Goal: Information Seeking & Learning: Learn about a topic

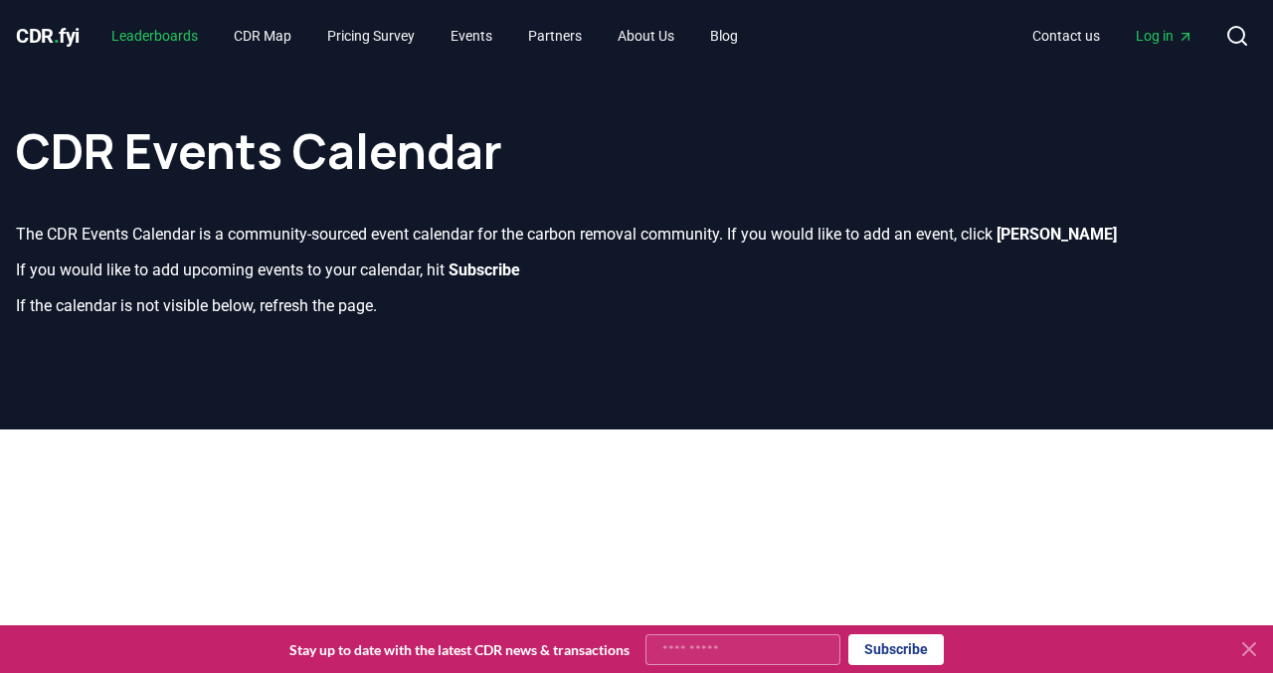
click at [164, 28] on link "Leaderboards" at bounding box center [154, 36] width 118 height 36
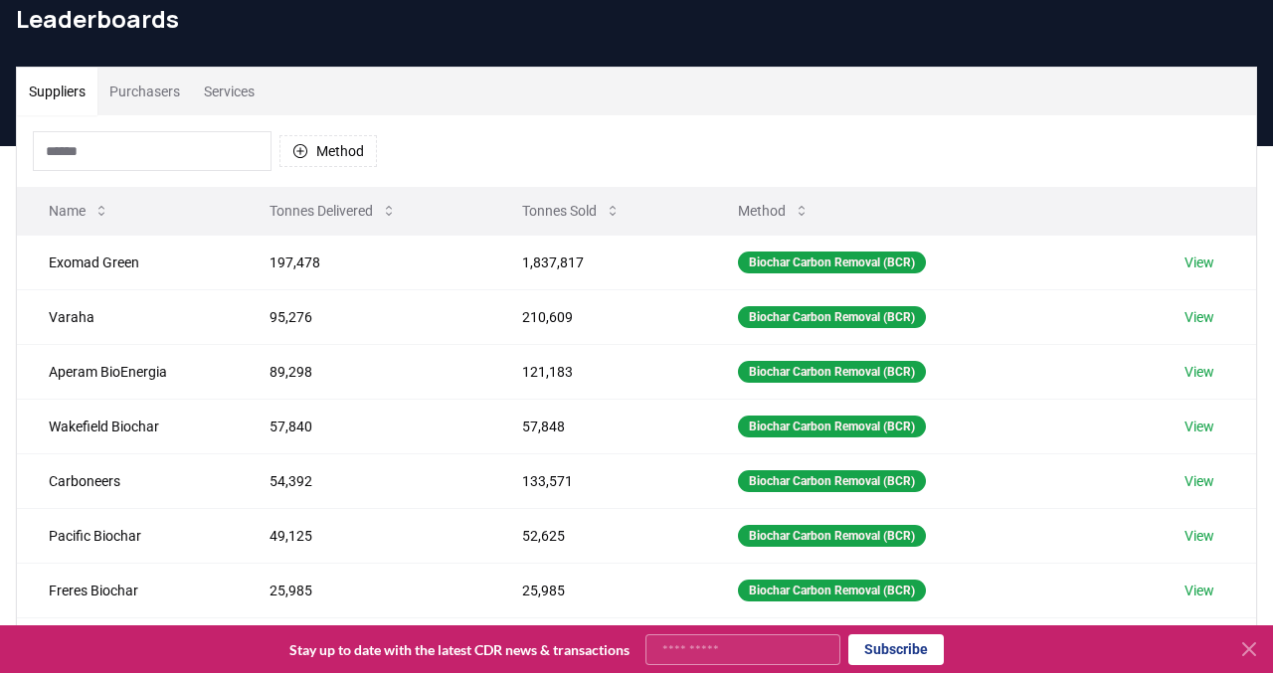
scroll to position [181, 0]
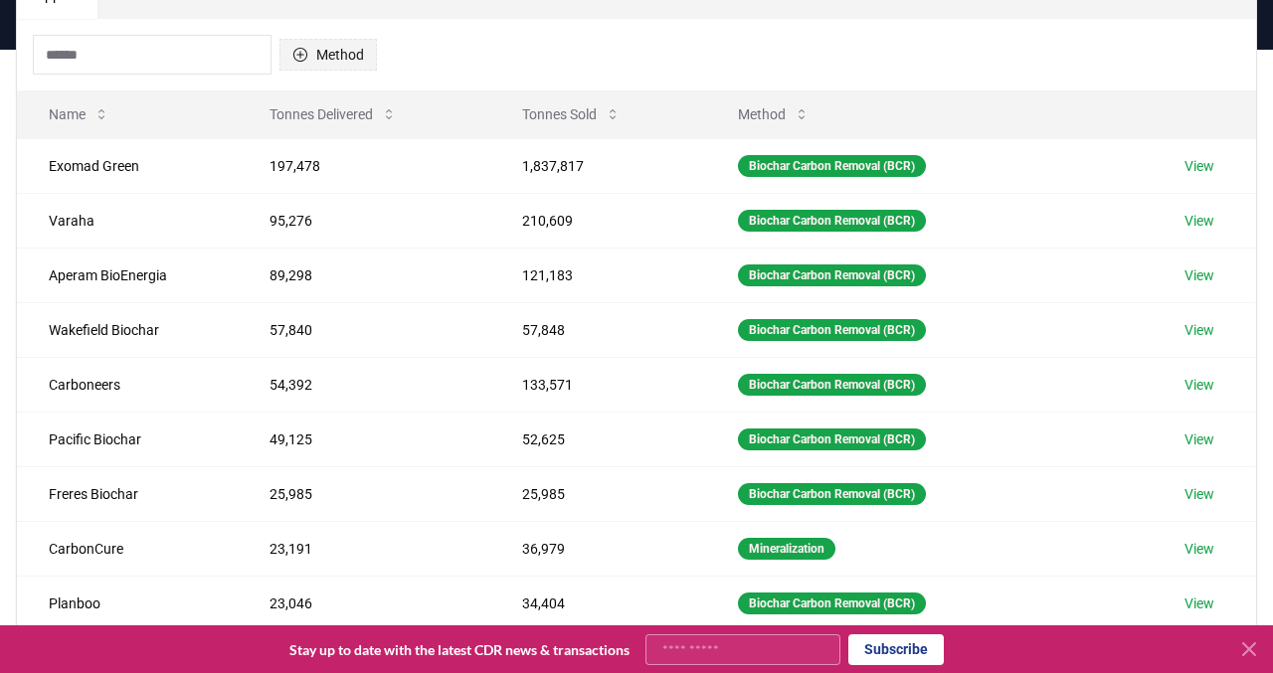
click at [337, 55] on button "Method" at bounding box center [327, 55] width 97 height 32
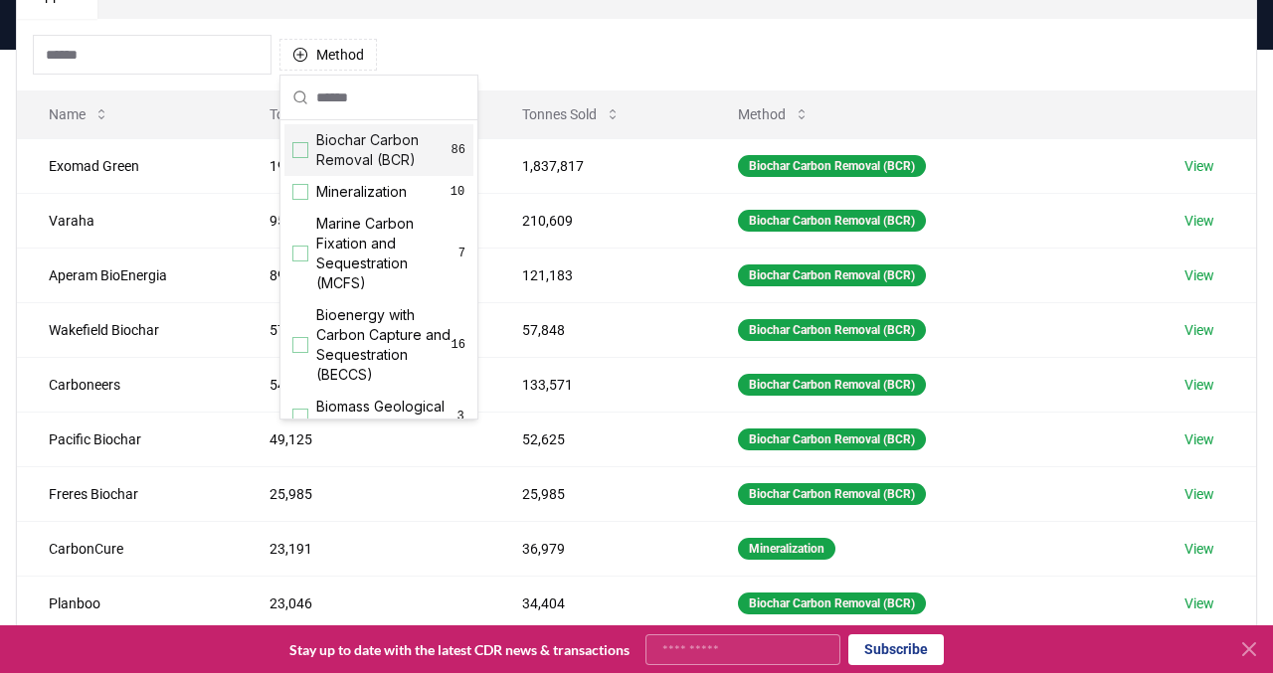
click at [296, 152] on div "Suggestions" at bounding box center [300, 150] width 16 height 16
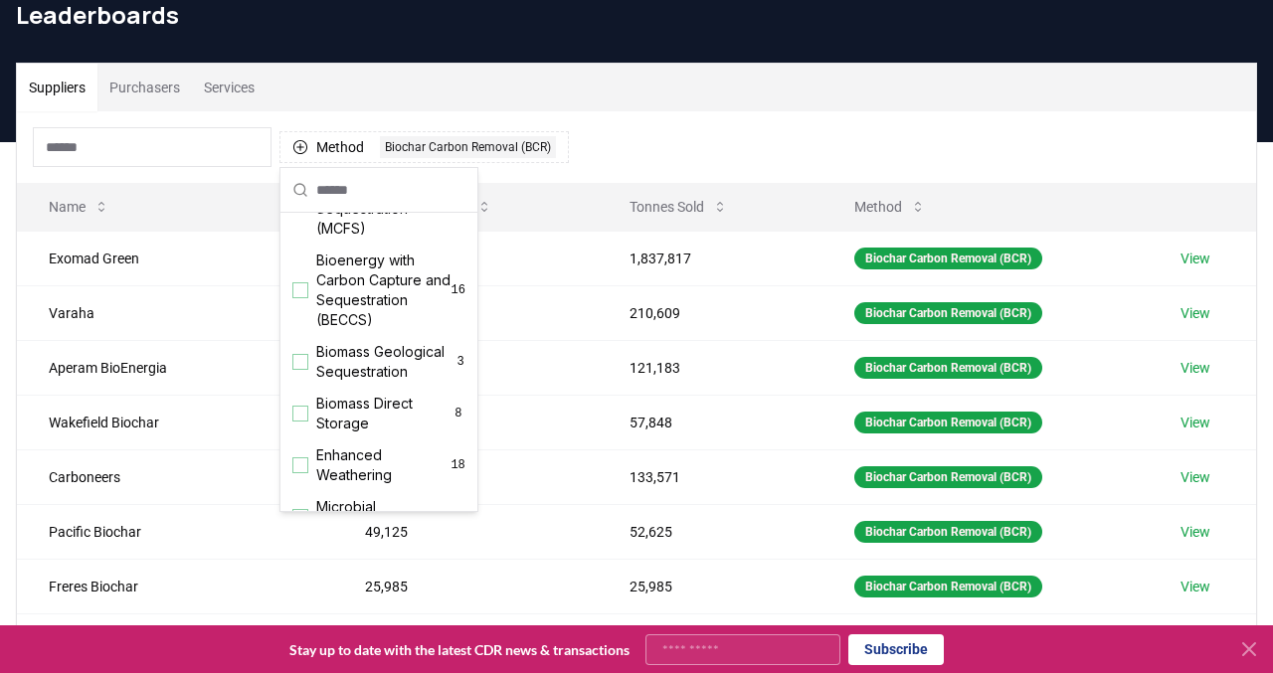
scroll to position [135, 0]
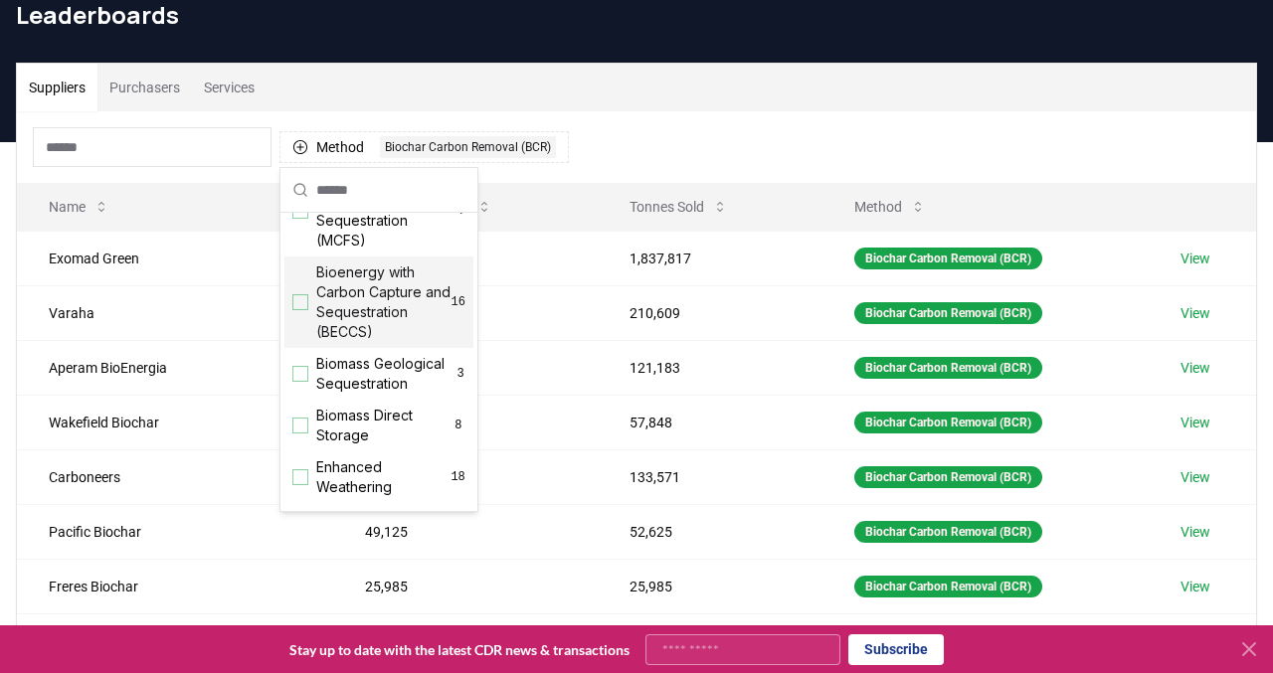
click at [660, 120] on div "Method 1 Biochar Carbon Removal (BCR)" at bounding box center [636, 147] width 1239 height 72
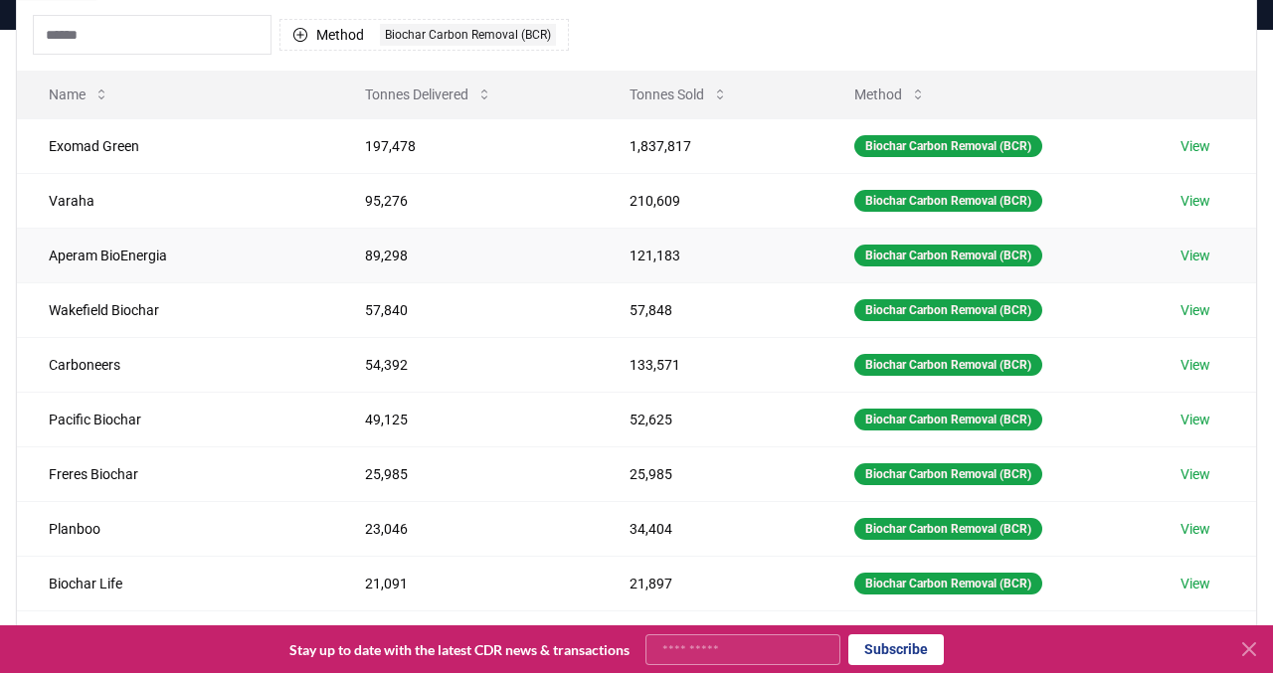
scroll to position [202, 0]
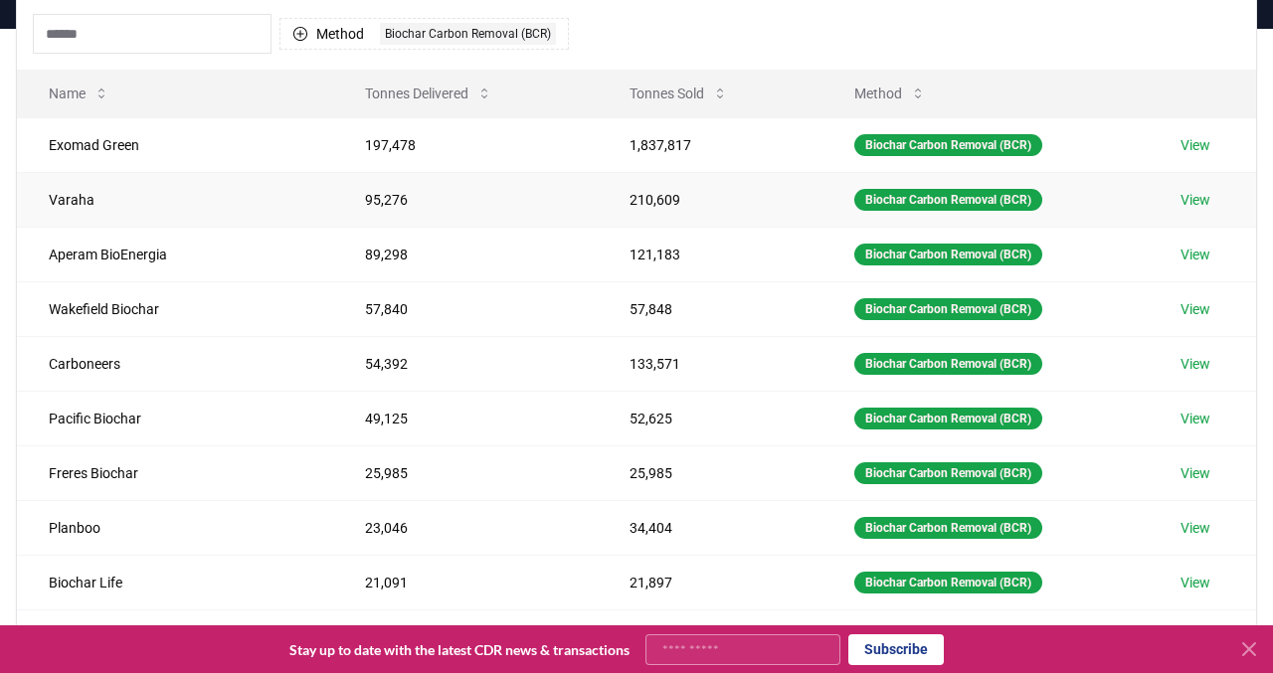
click at [1204, 196] on link "View" at bounding box center [1196, 200] width 30 height 20
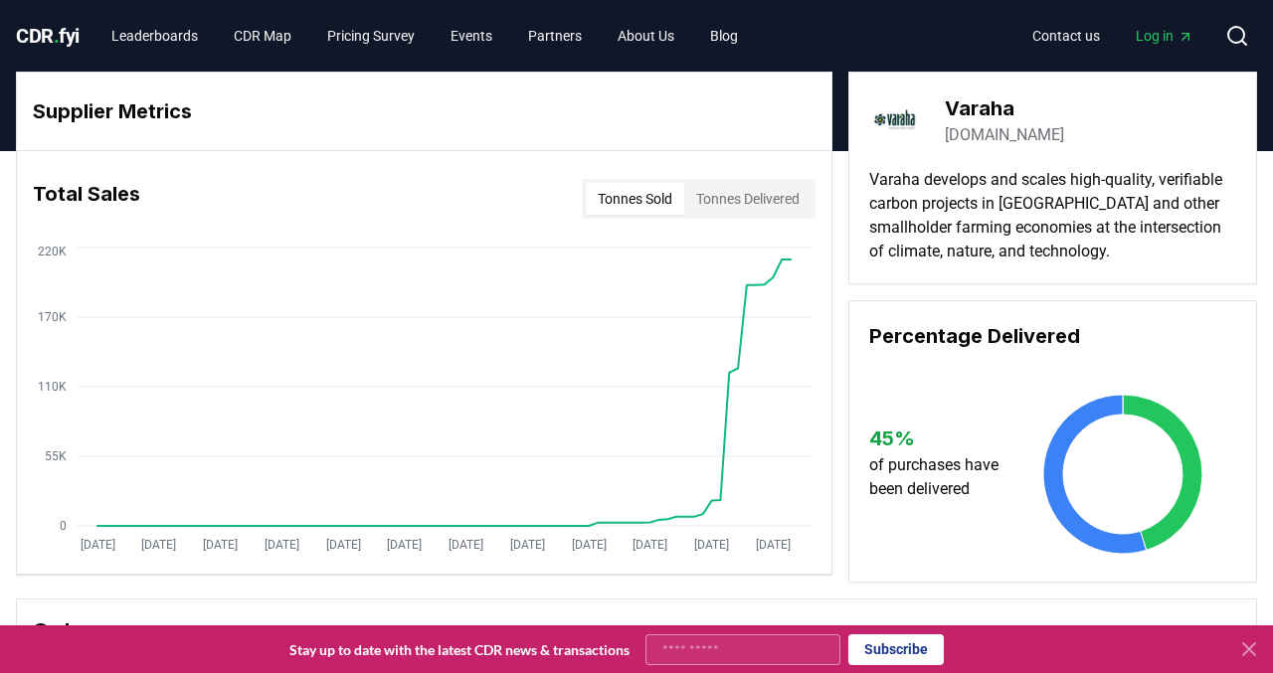
click at [746, 193] on button "Tonnes Delivered" at bounding box center [747, 199] width 127 height 32
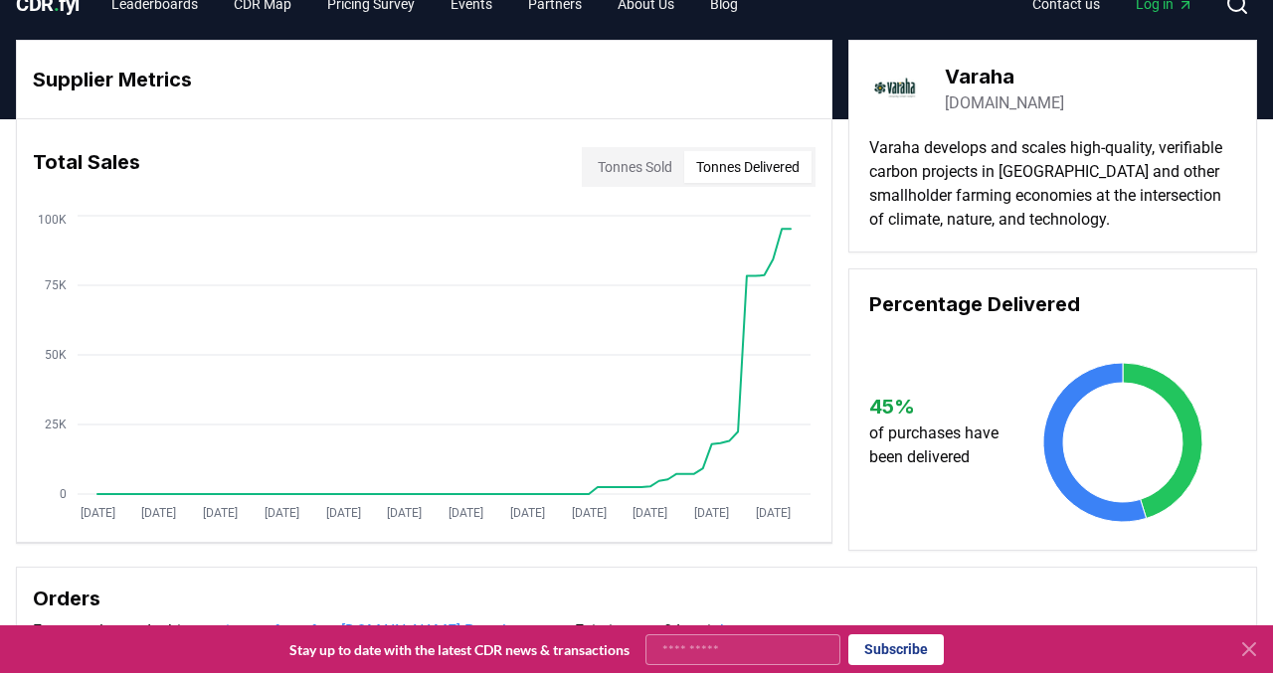
scroll to position [33, 0]
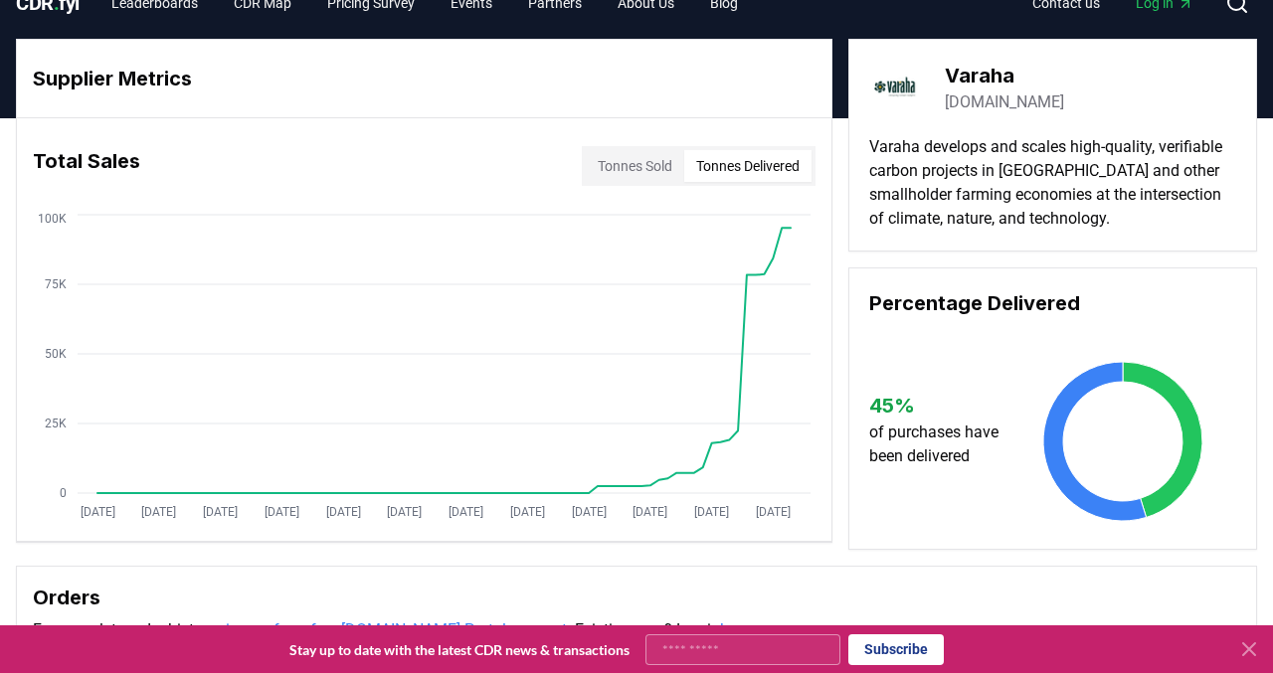
click at [638, 158] on button "Tonnes Sold" at bounding box center [635, 166] width 98 height 32
click at [714, 155] on button "Tonnes Delivered" at bounding box center [747, 166] width 127 height 32
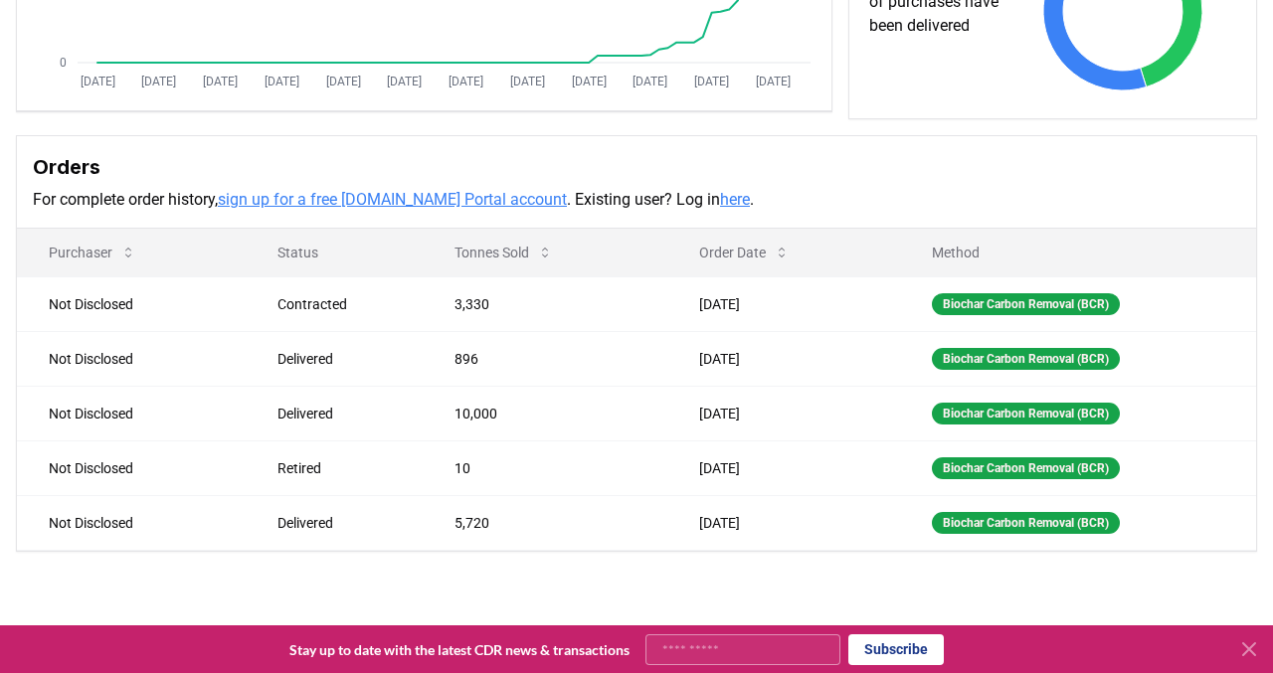
scroll to position [473, 0]
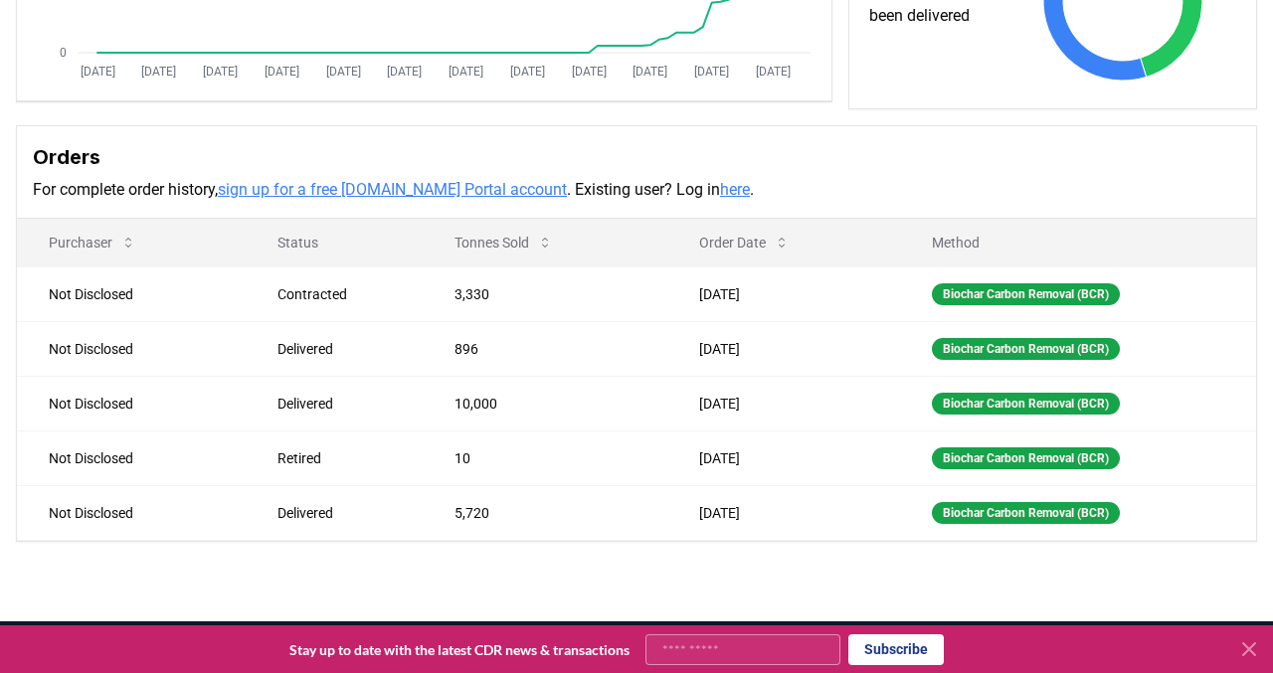
click at [457, 193] on link "sign up for a free [DOMAIN_NAME] Portal account" at bounding box center [392, 189] width 349 height 19
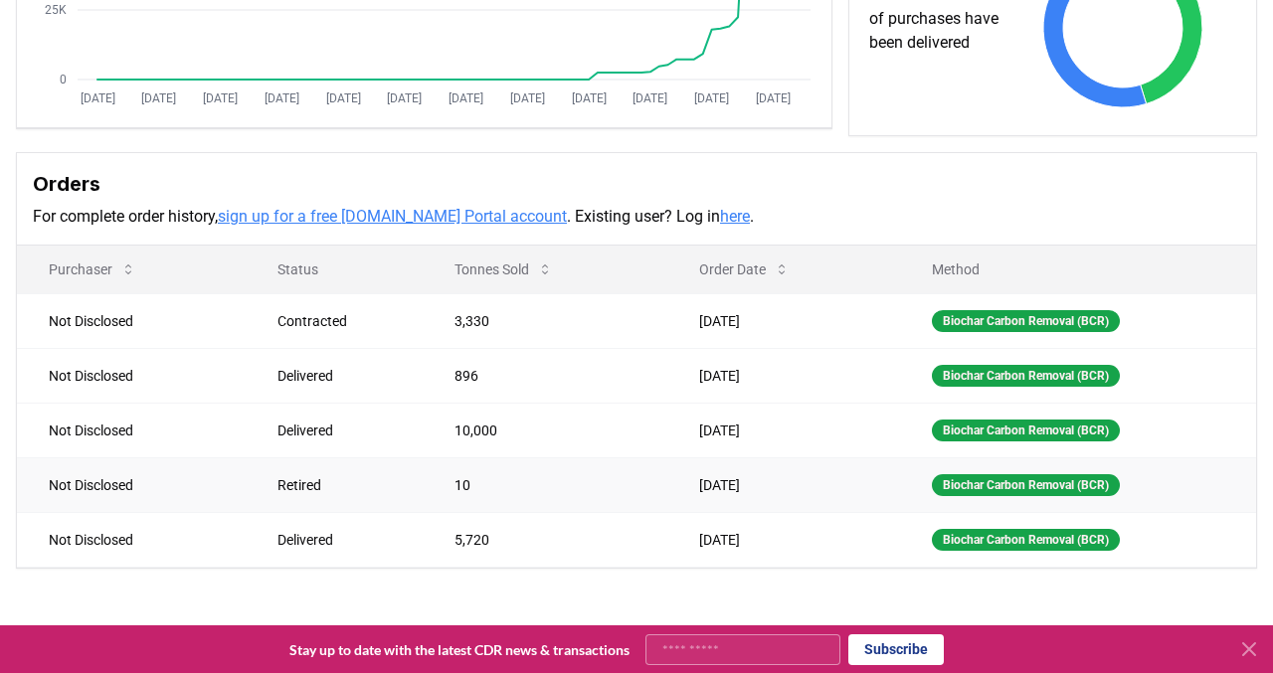
scroll to position [0, 0]
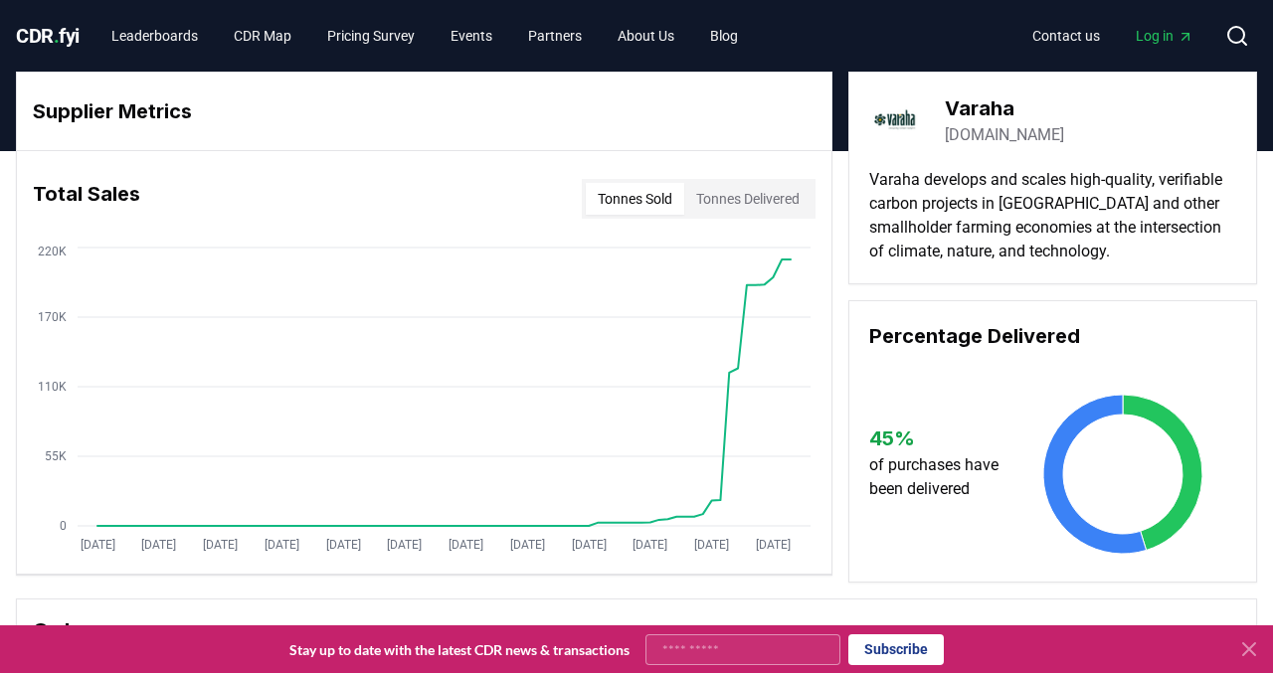
click at [629, 201] on button "Tonnes Sold" at bounding box center [635, 199] width 98 height 32
click at [639, 196] on button "Tonnes Sold" at bounding box center [635, 199] width 98 height 32
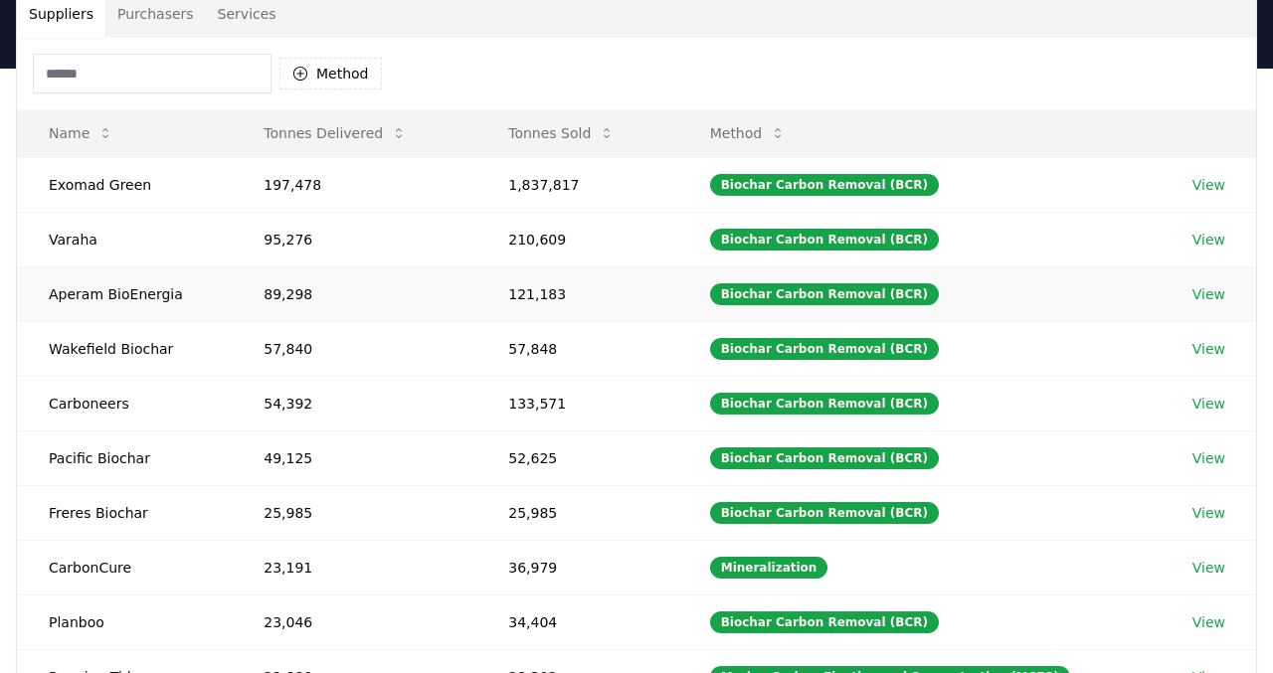
scroll to position [154, 0]
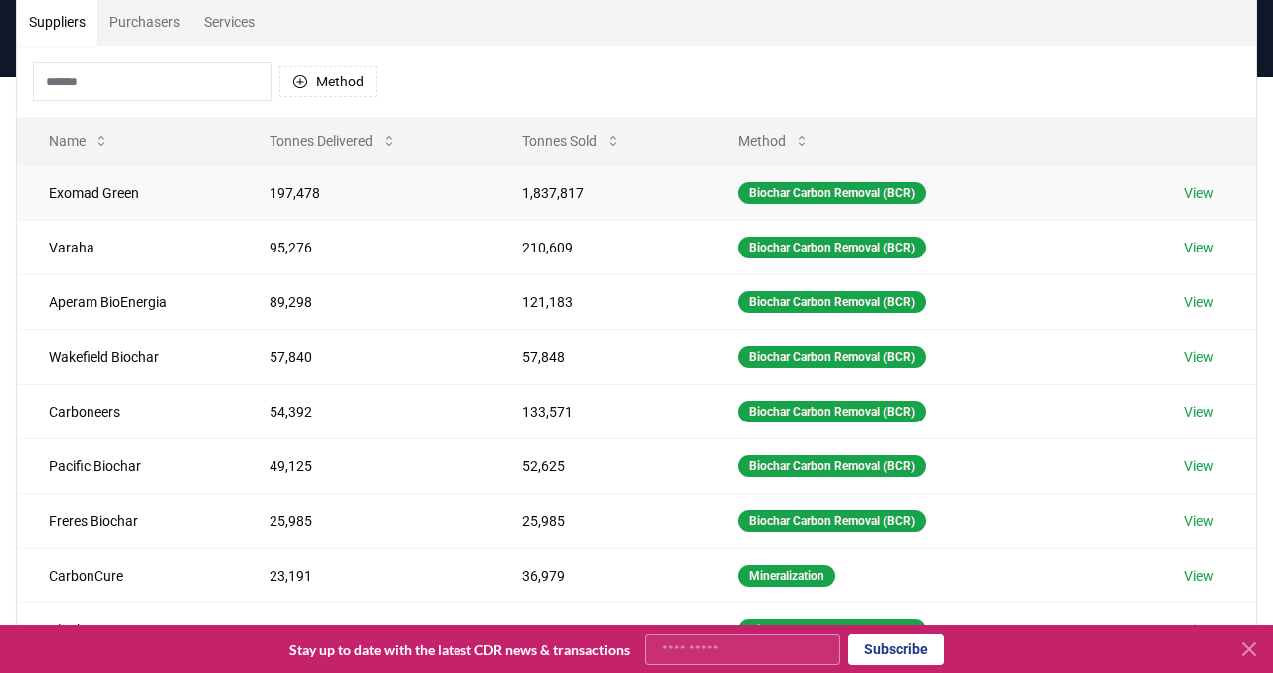
click at [1207, 200] on link "View" at bounding box center [1200, 193] width 30 height 20
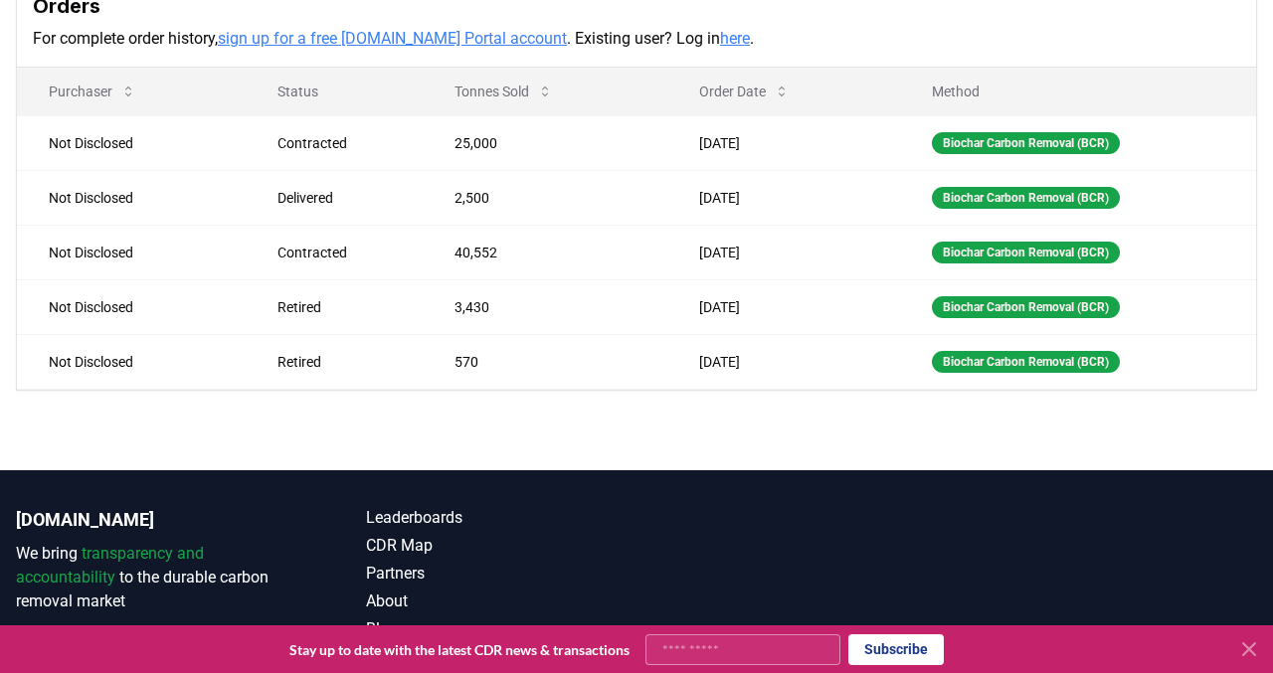
scroll to position [632, 0]
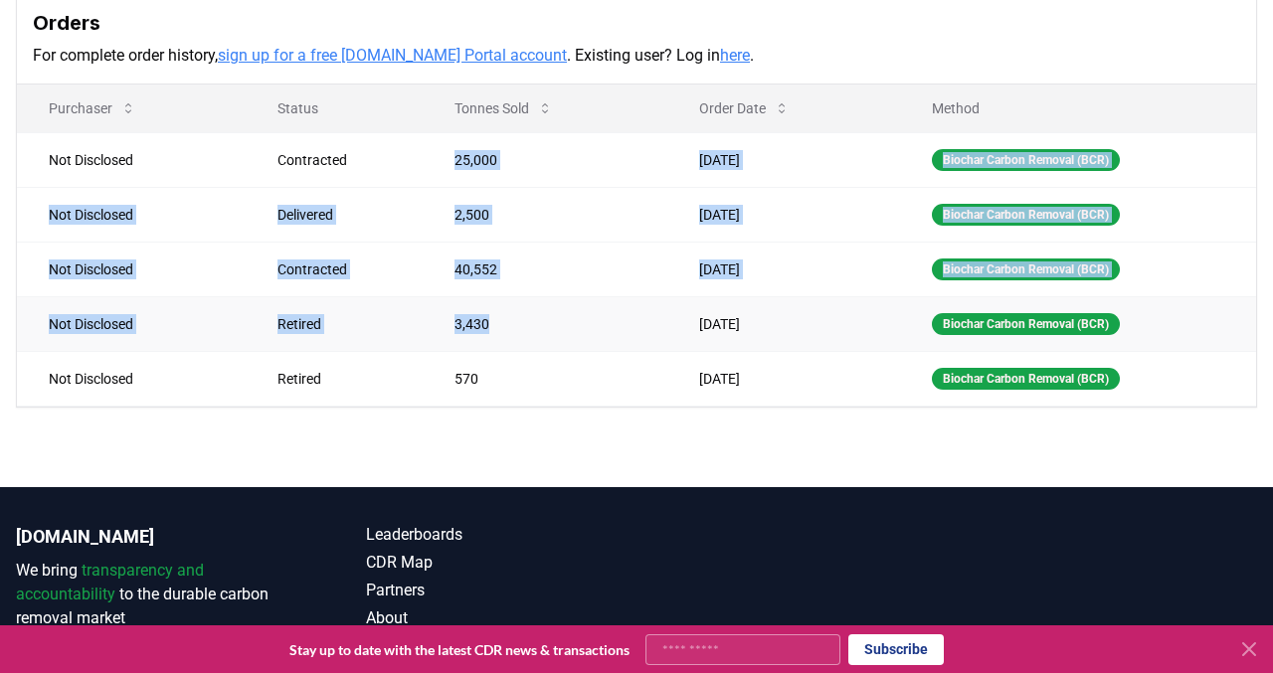
drag, startPoint x: 445, startPoint y: 157, endPoint x: 482, endPoint y: 337, distance: 184.0
click at [483, 337] on tbody "Not Disclosed Contracted 25,000 Aug 21, 2025 Biochar Carbon Removal (BCR) Not D…" at bounding box center [636, 269] width 1239 height 274
click at [482, 337] on td "3,430" at bounding box center [545, 323] width 245 height 55
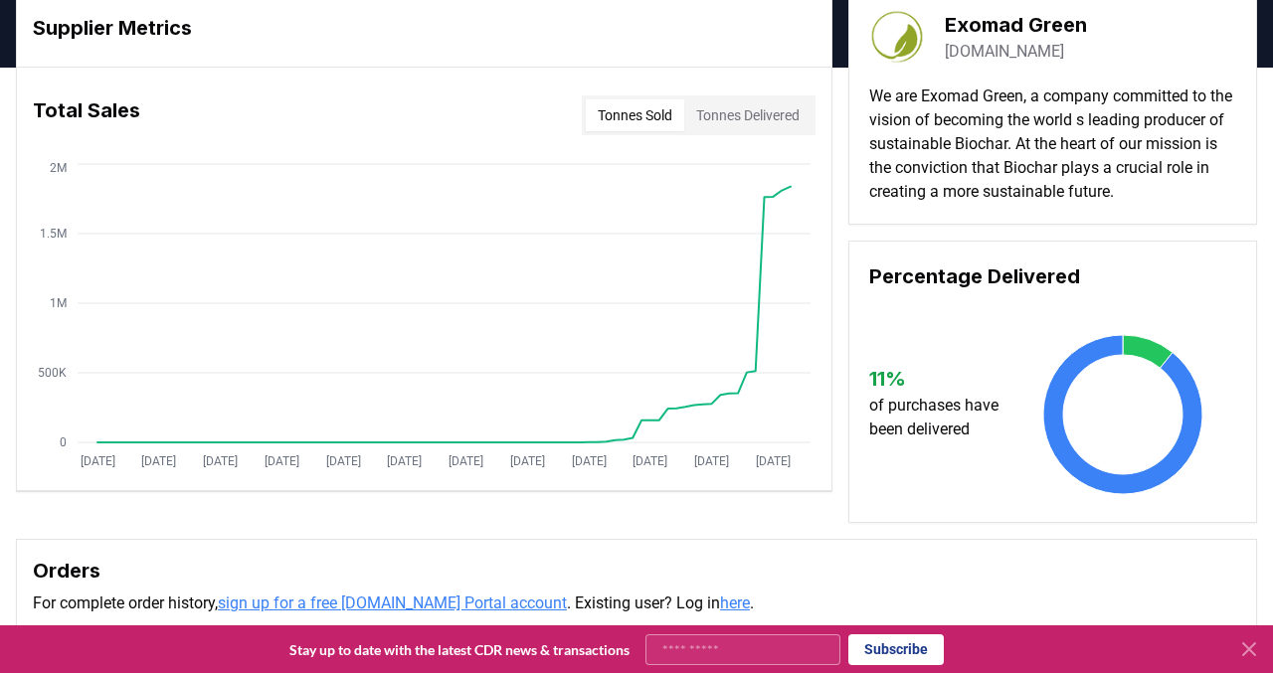
scroll to position [8, 0]
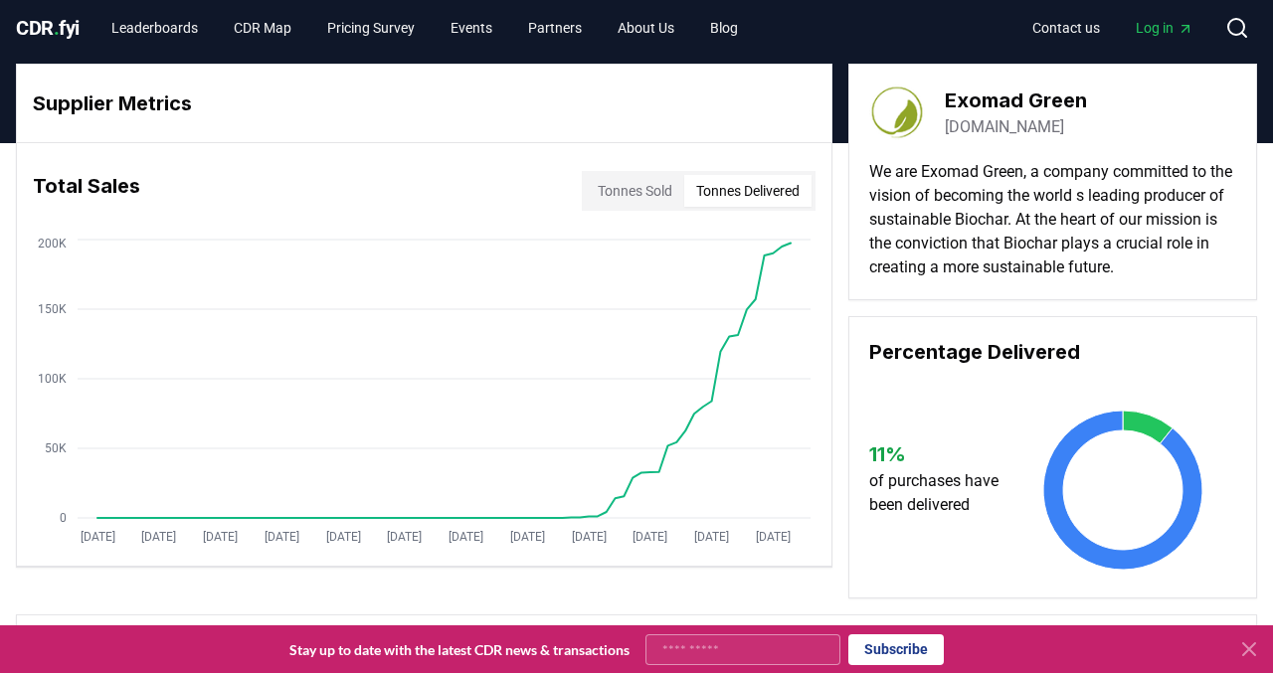
click at [733, 179] on button "Tonnes Delivered" at bounding box center [747, 191] width 127 height 32
click at [633, 194] on button "Tonnes Sold" at bounding box center [635, 191] width 98 height 32
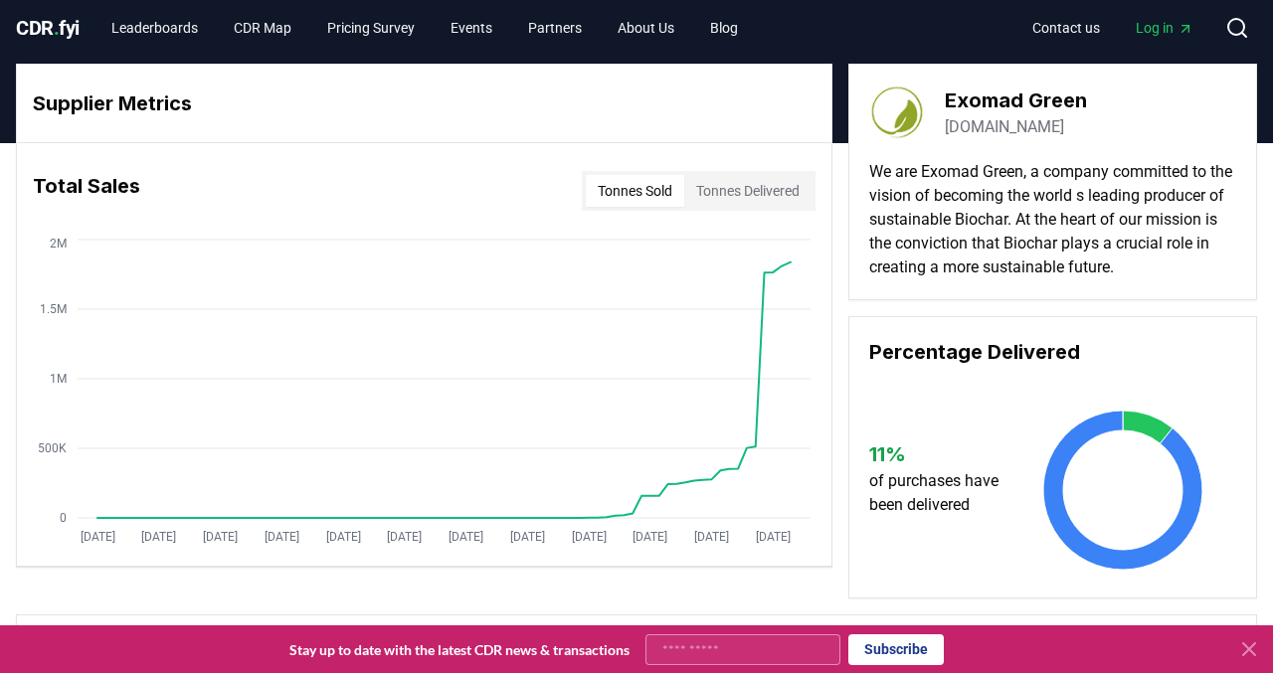
scroll to position [89, 0]
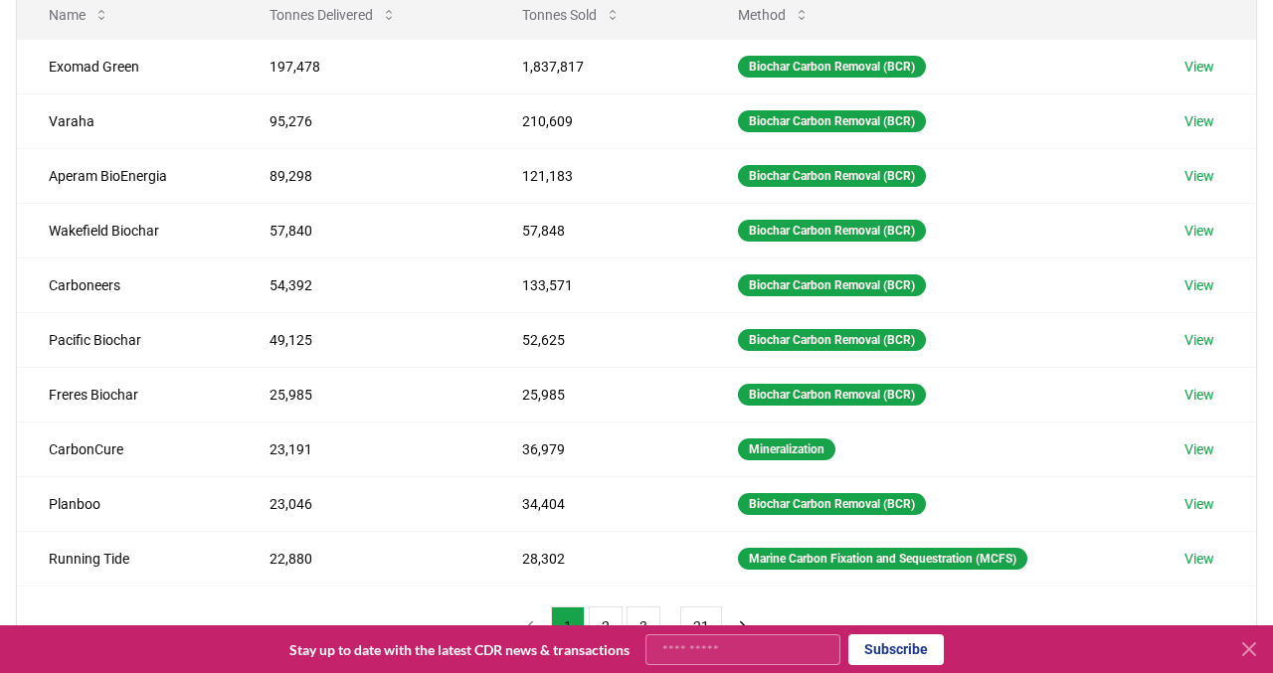
scroll to position [283, 0]
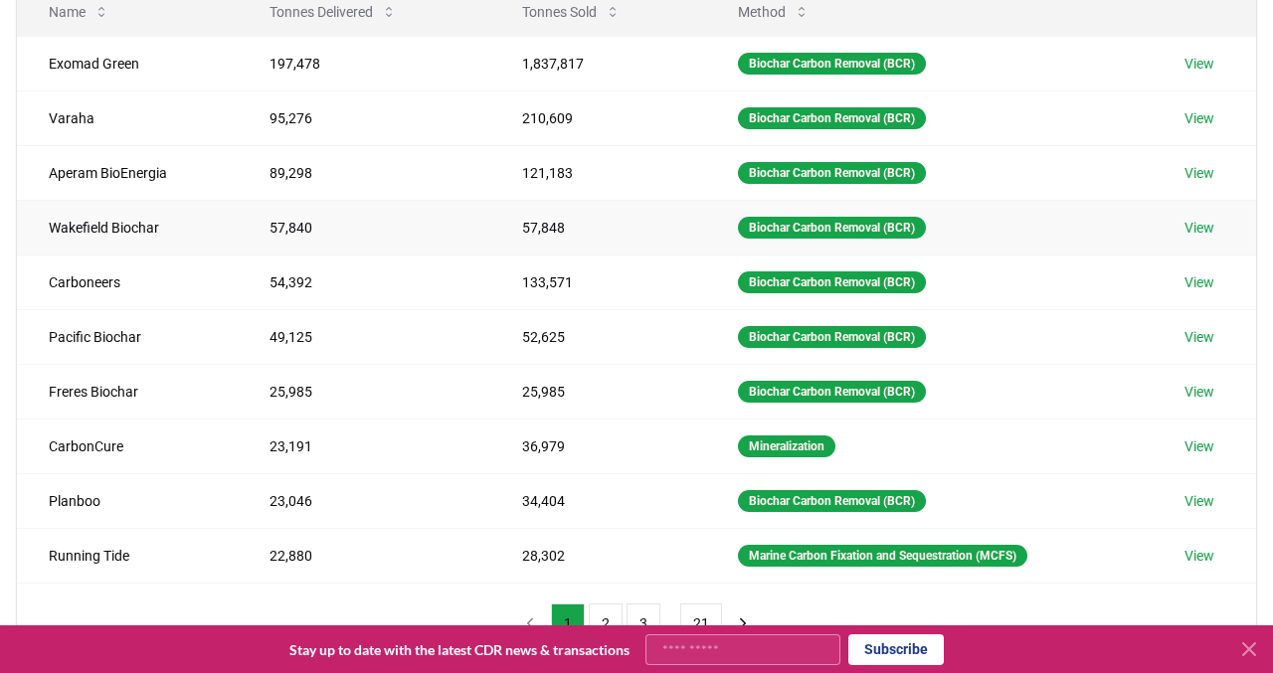
click at [1210, 228] on link "View" at bounding box center [1200, 228] width 30 height 20
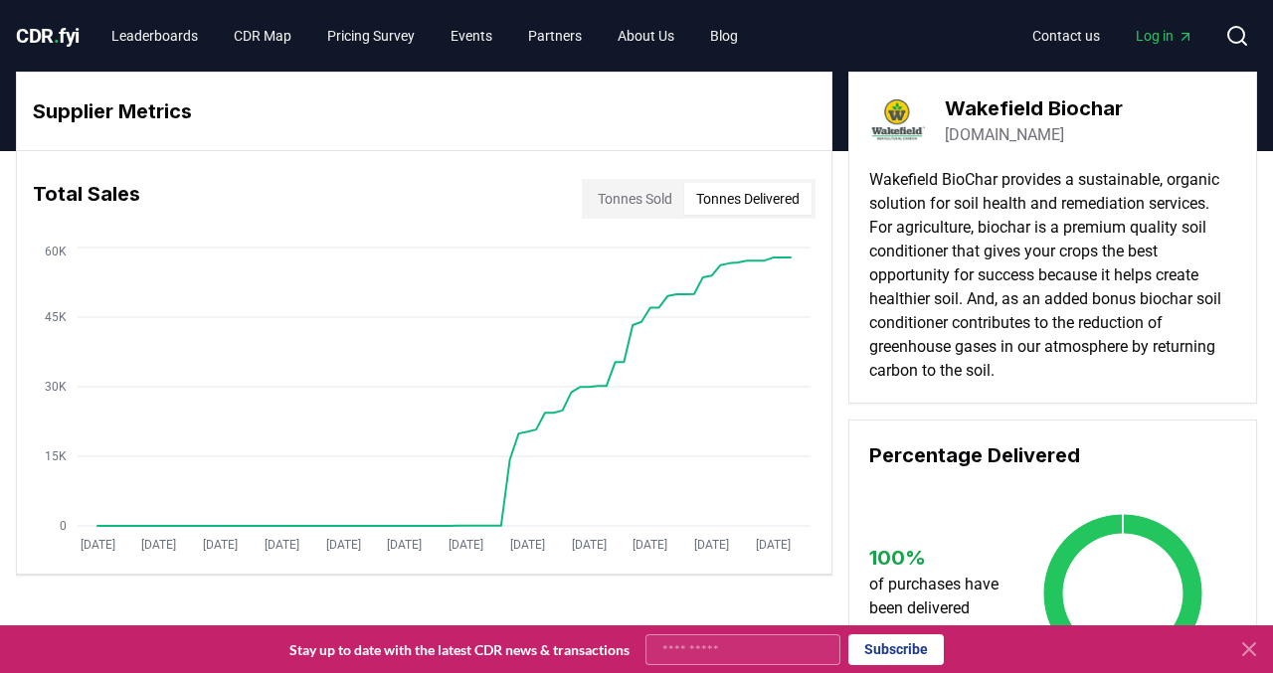
click at [776, 201] on button "Tonnes Delivered" at bounding box center [747, 199] width 127 height 32
click at [739, 200] on button "Tonnes Delivered" at bounding box center [747, 199] width 127 height 32
click at [646, 196] on button "Tonnes Sold" at bounding box center [635, 199] width 98 height 32
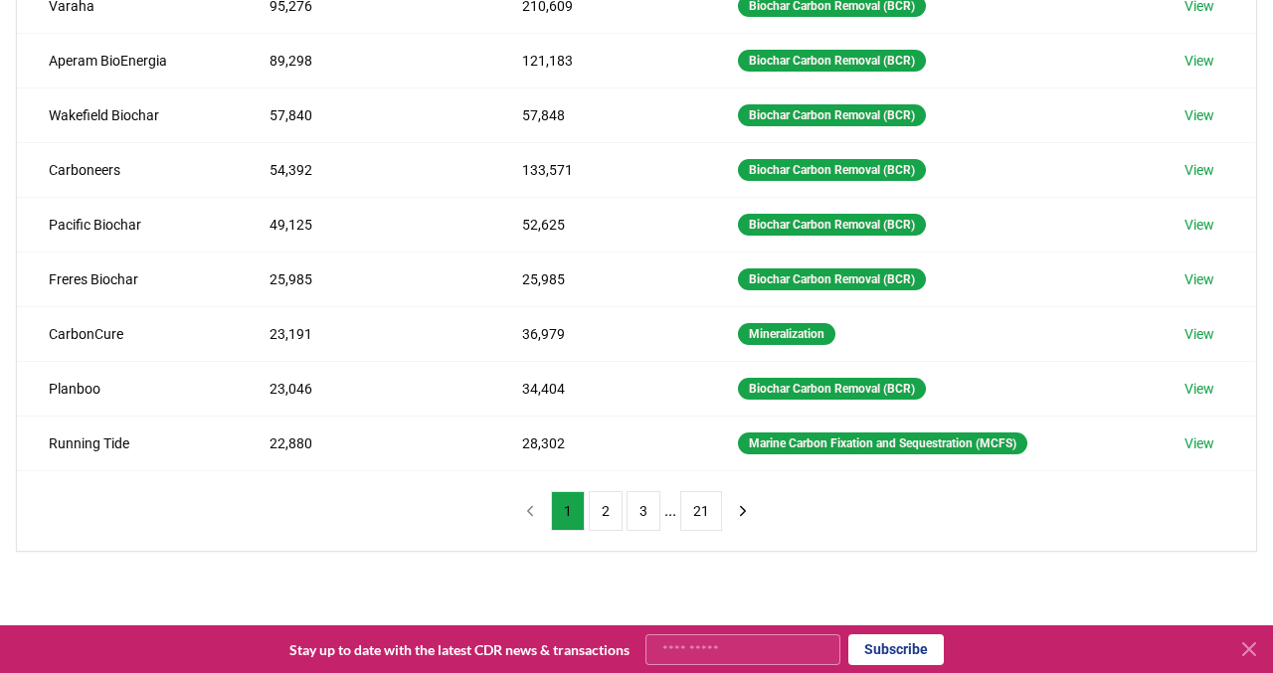
scroll to position [445, 0]
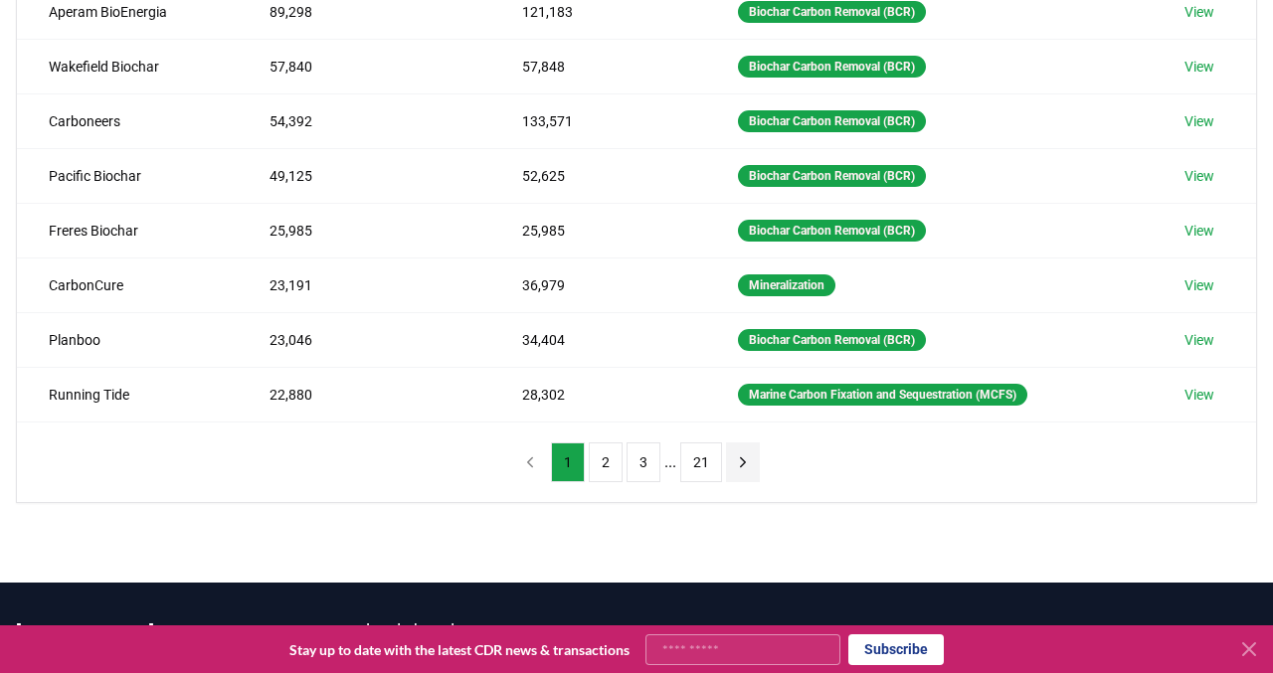
click at [743, 454] on icon "next page" at bounding box center [743, 463] width 18 height 18
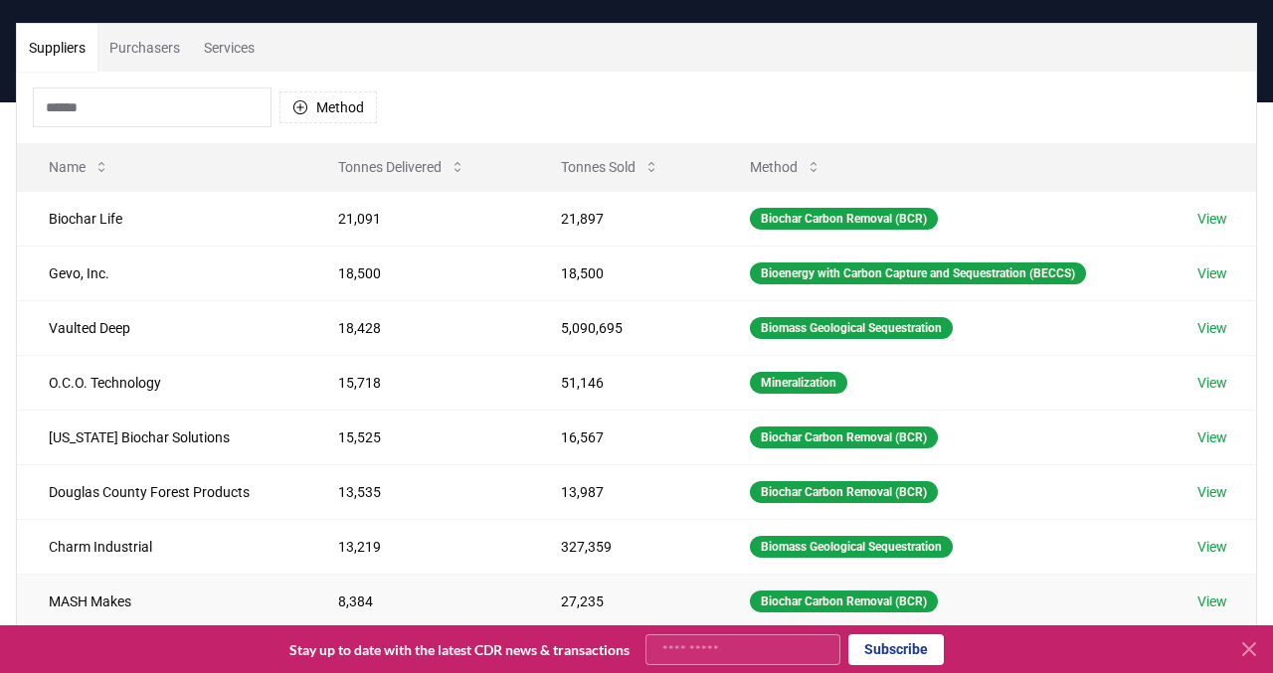
scroll to position [125, 0]
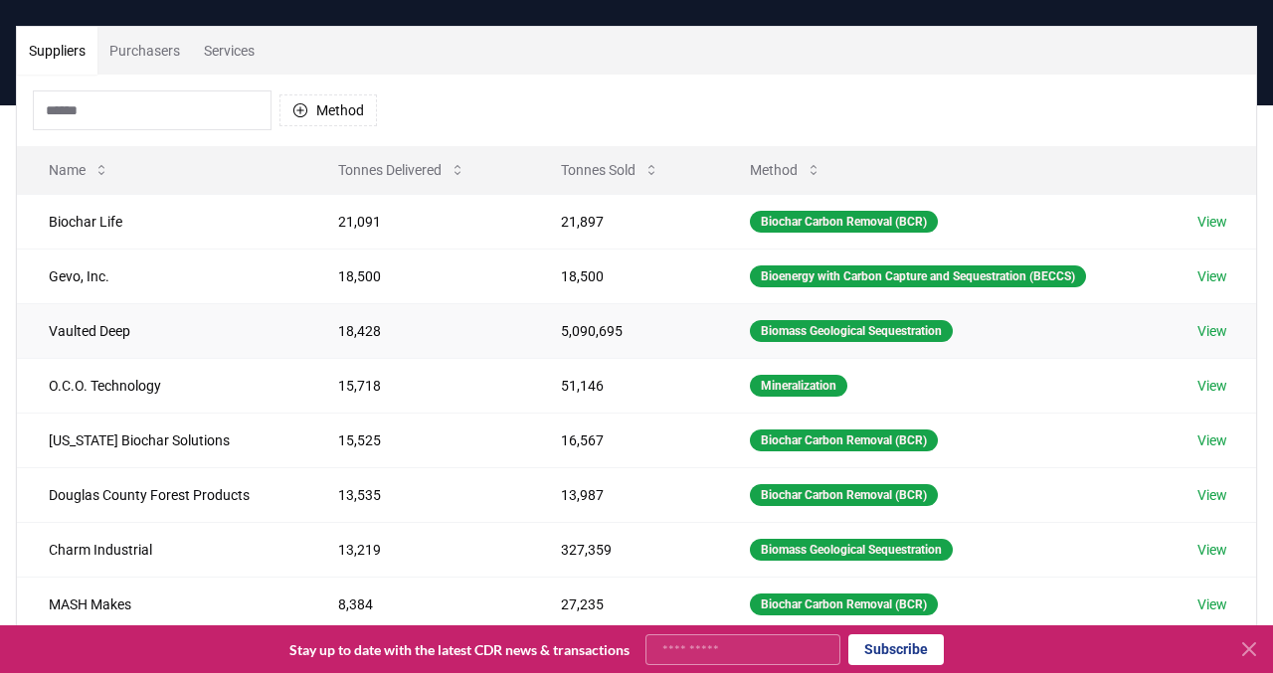
click at [1226, 334] on link "View" at bounding box center [1213, 331] width 30 height 20
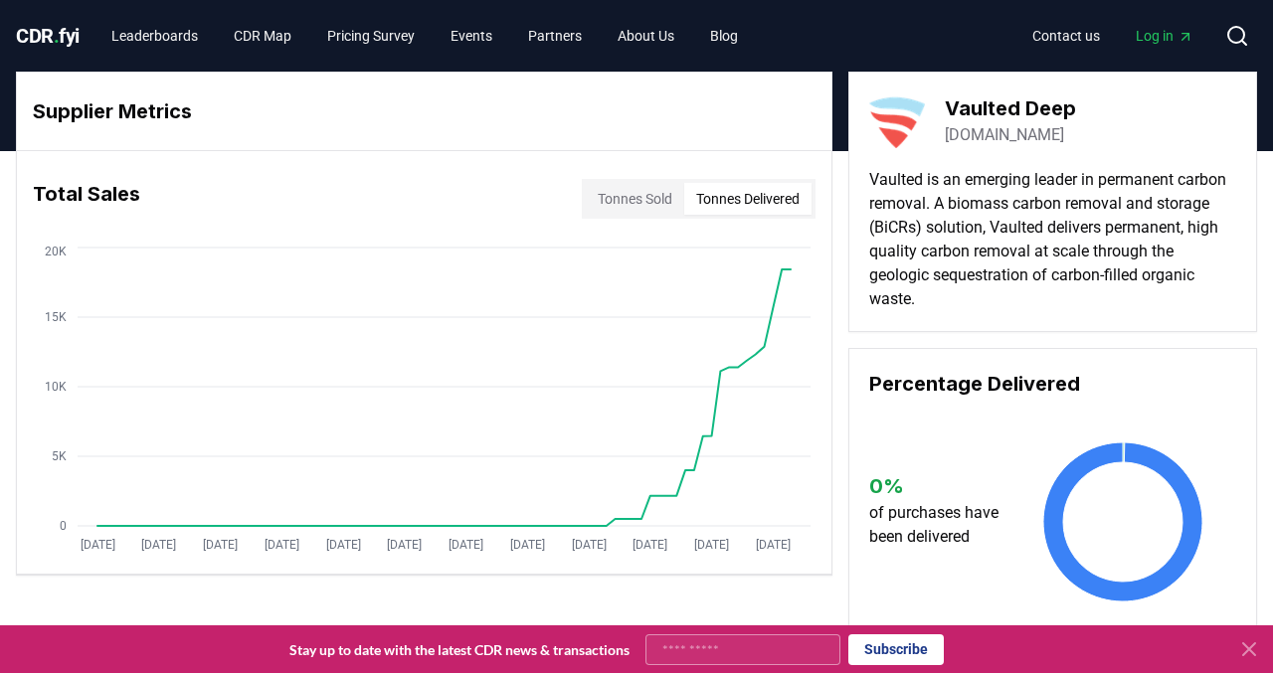
click at [747, 196] on button "Tonnes Delivered" at bounding box center [747, 199] width 127 height 32
click at [632, 195] on button "Tonnes Sold" at bounding box center [635, 199] width 98 height 32
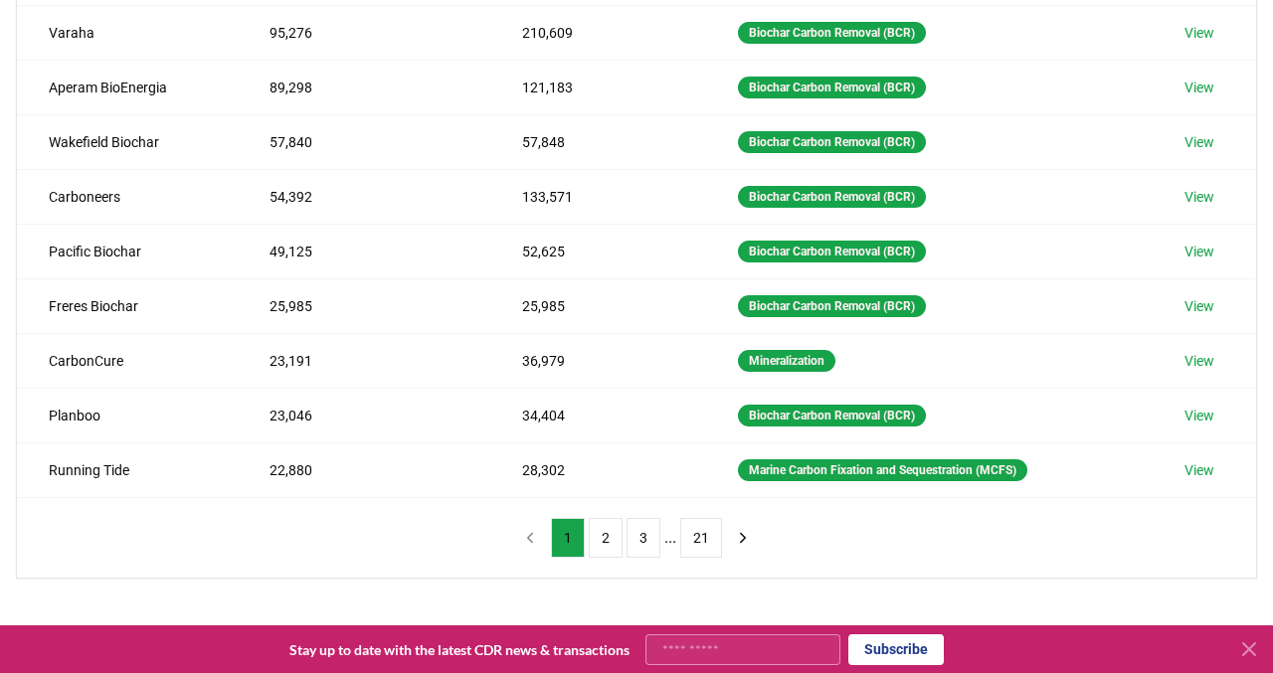
scroll to position [399, 0]
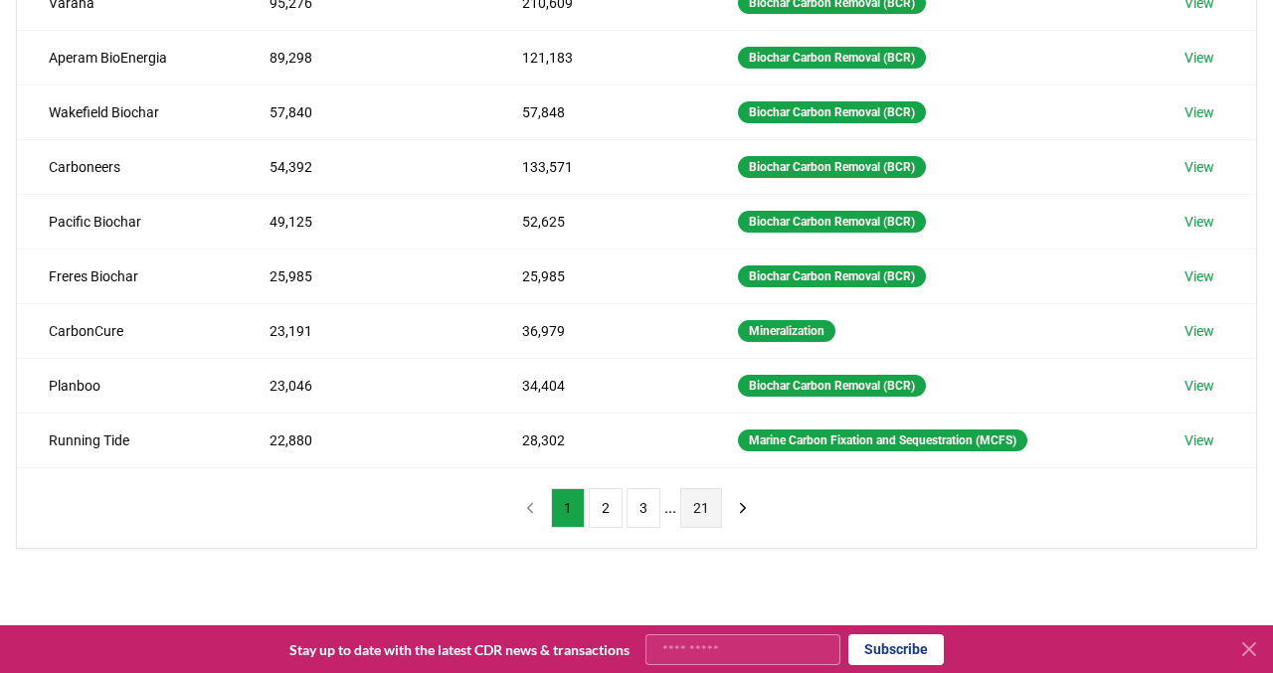
click at [703, 505] on button "21" at bounding box center [701, 508] width 42 height 40
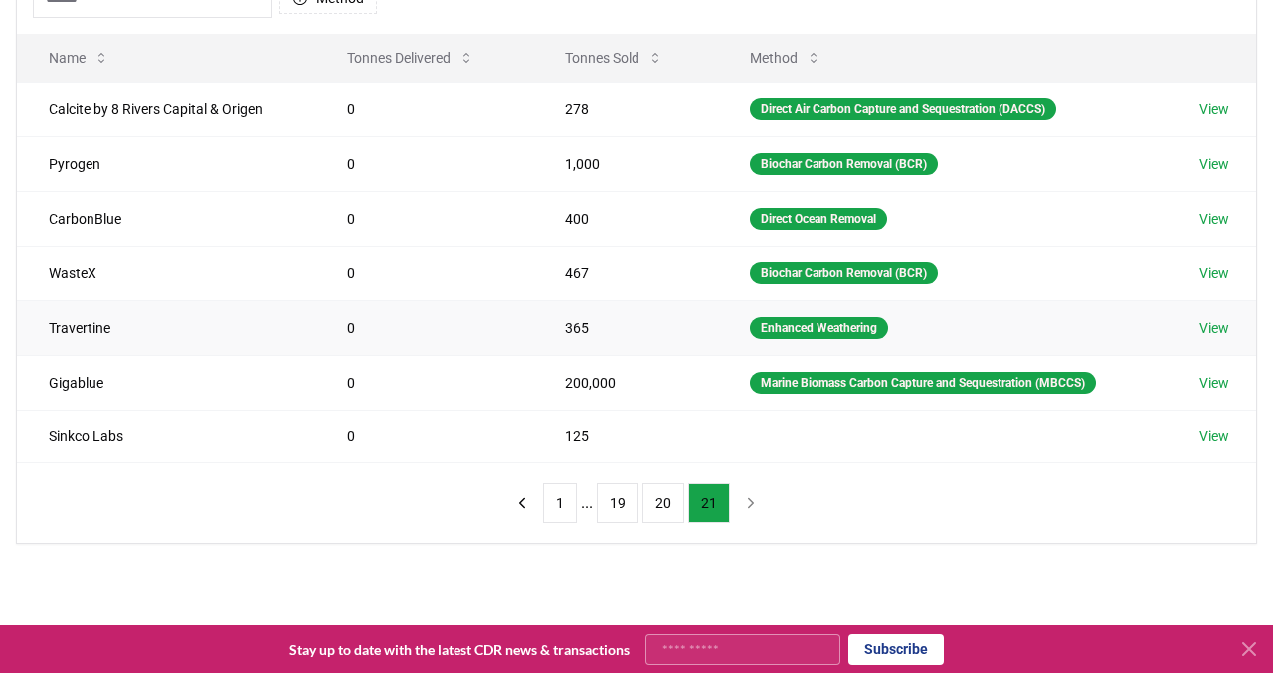
scroll to position [241, 0]
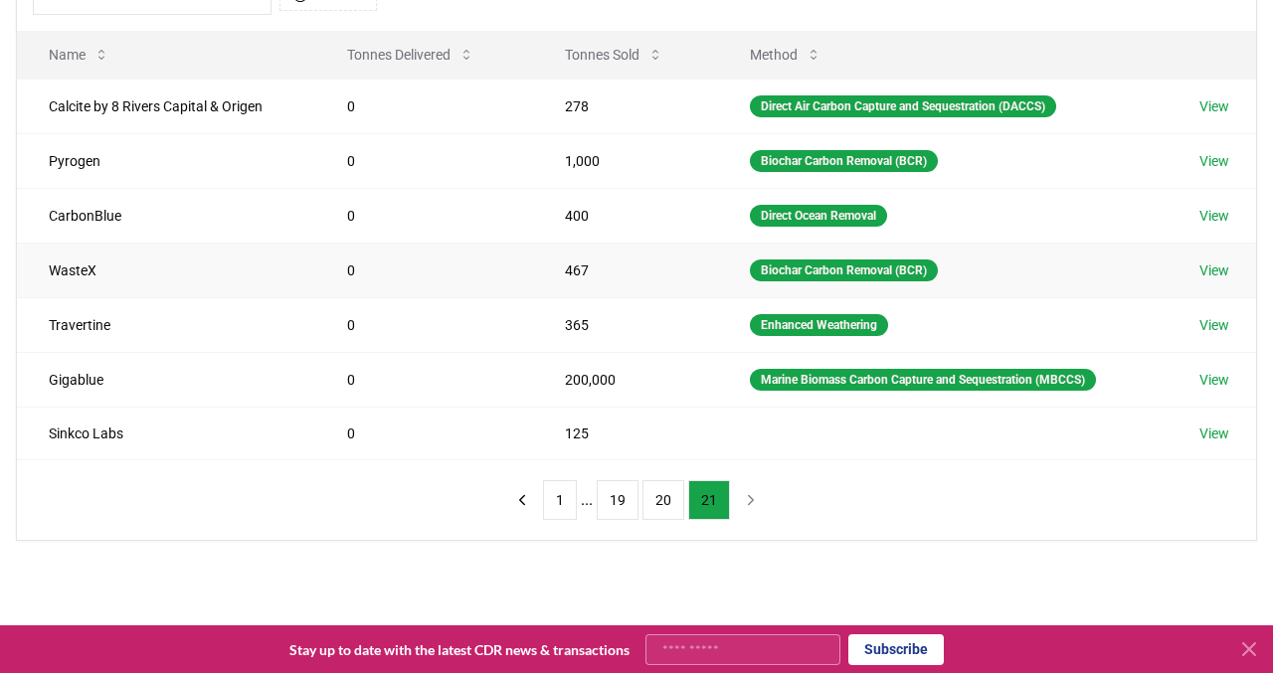
click at [1226, 272] on link "View" at bounding box center [1215, 271] width 30 height 20
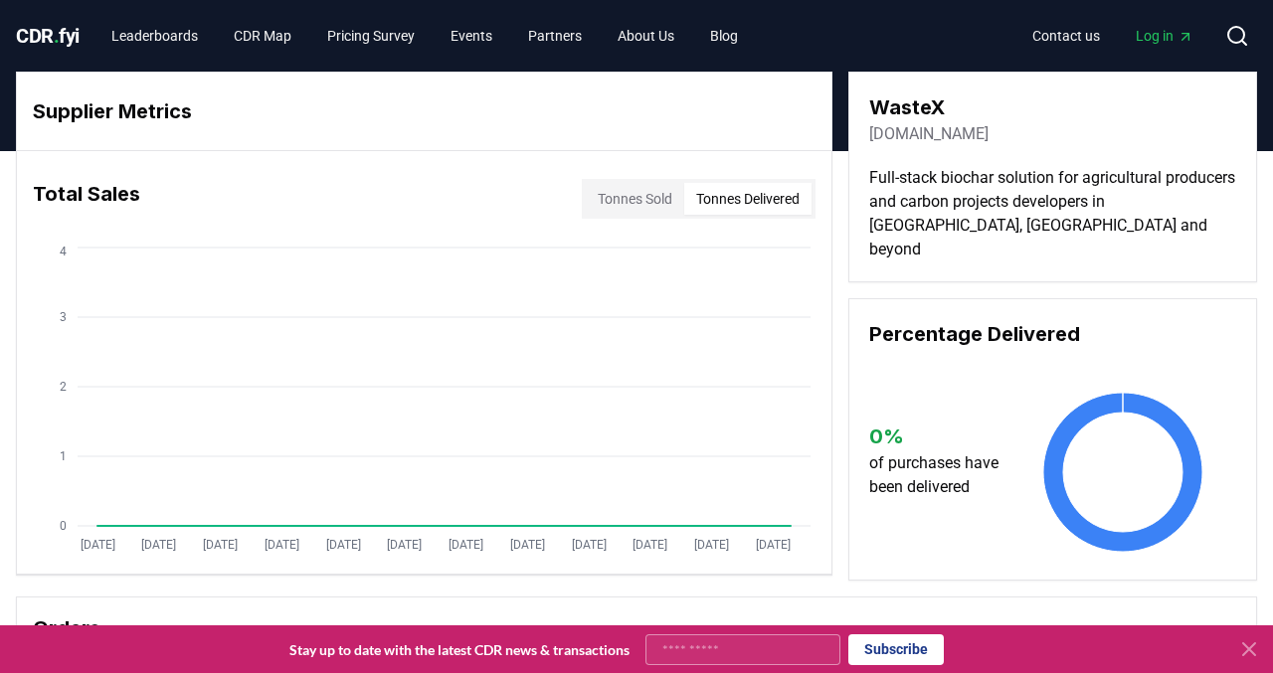
click at [747, 198] on button "Tonnes Delivered" at bounding box center [747, 199] width 127 height 32
click at [651, 203] on button "Tonnes Sold" at bounding box center [635, 199] width 98 height 32
click at [730, 231] on div "Total Sales Tonnes Sold Tonnes Delivered" at bounding box center [424, 199] width 815 height 72
click at [739, 205] on button "Tonnes Delivered" at bounding box center [747, 199] width 127 height 32
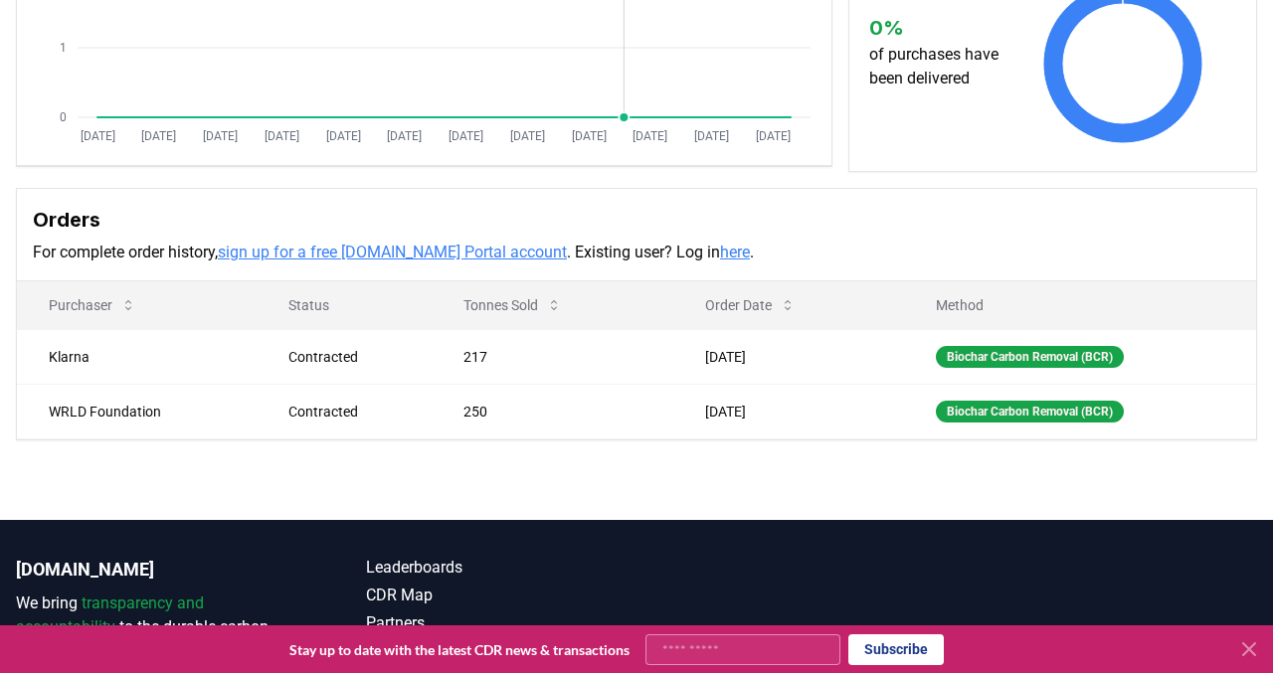
scroll to position [413, 0]
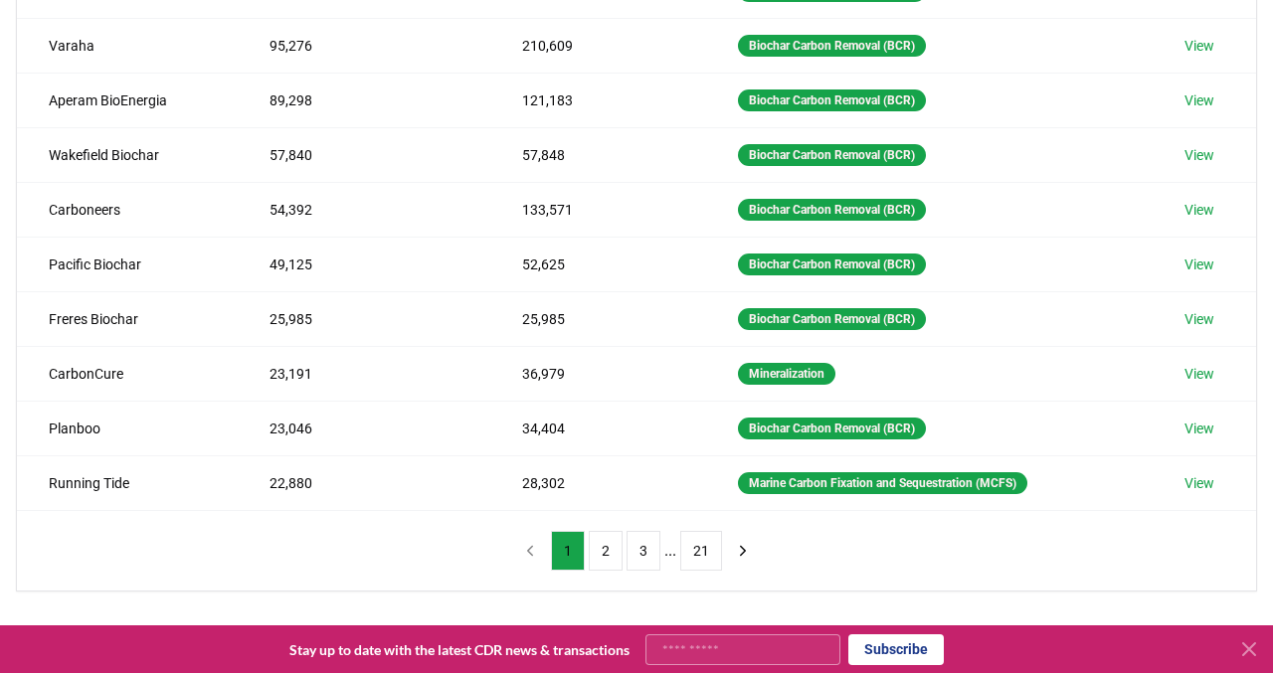
scroll to position [354, 0]
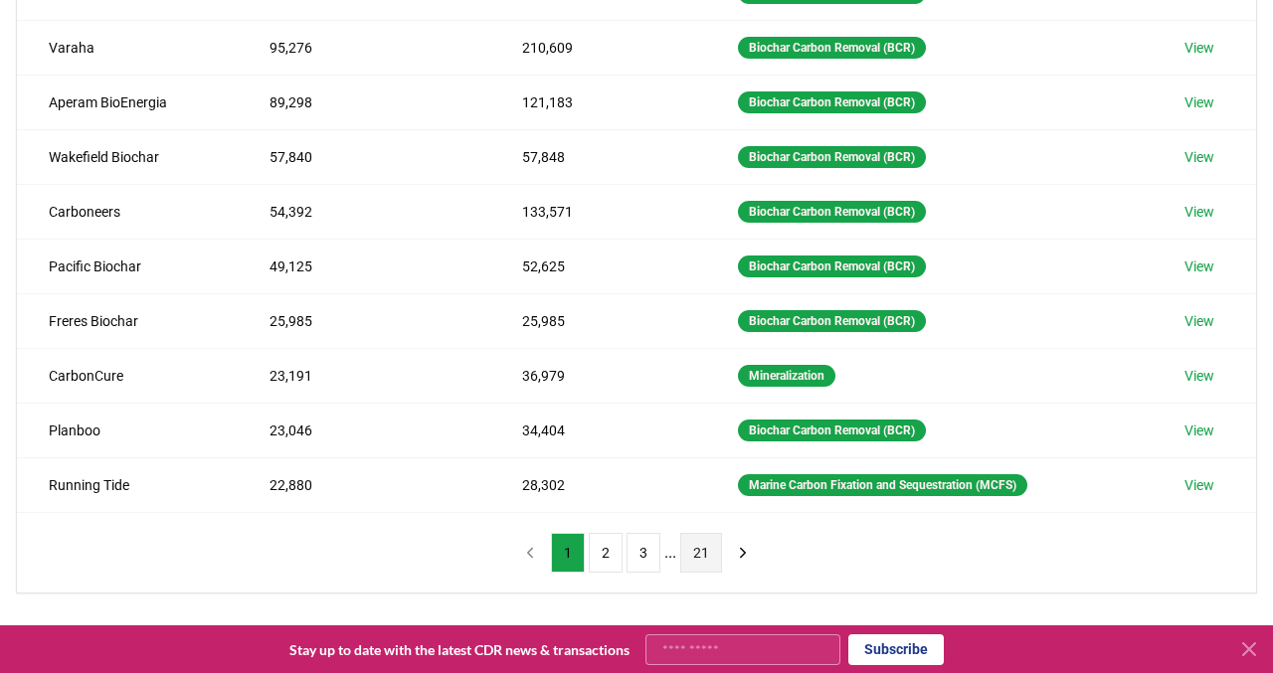
click at [698, 550] on button "21" at bounding box center [701, 553] width 42 height 40
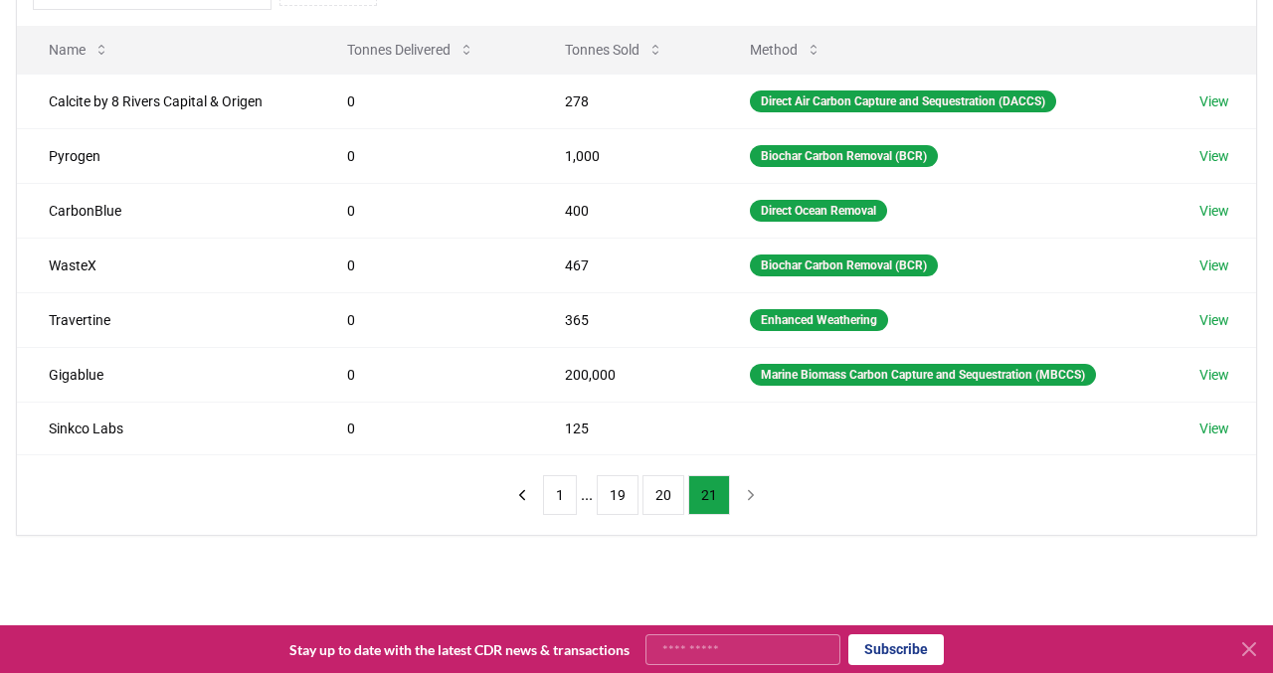
scroll to position [245, 0]
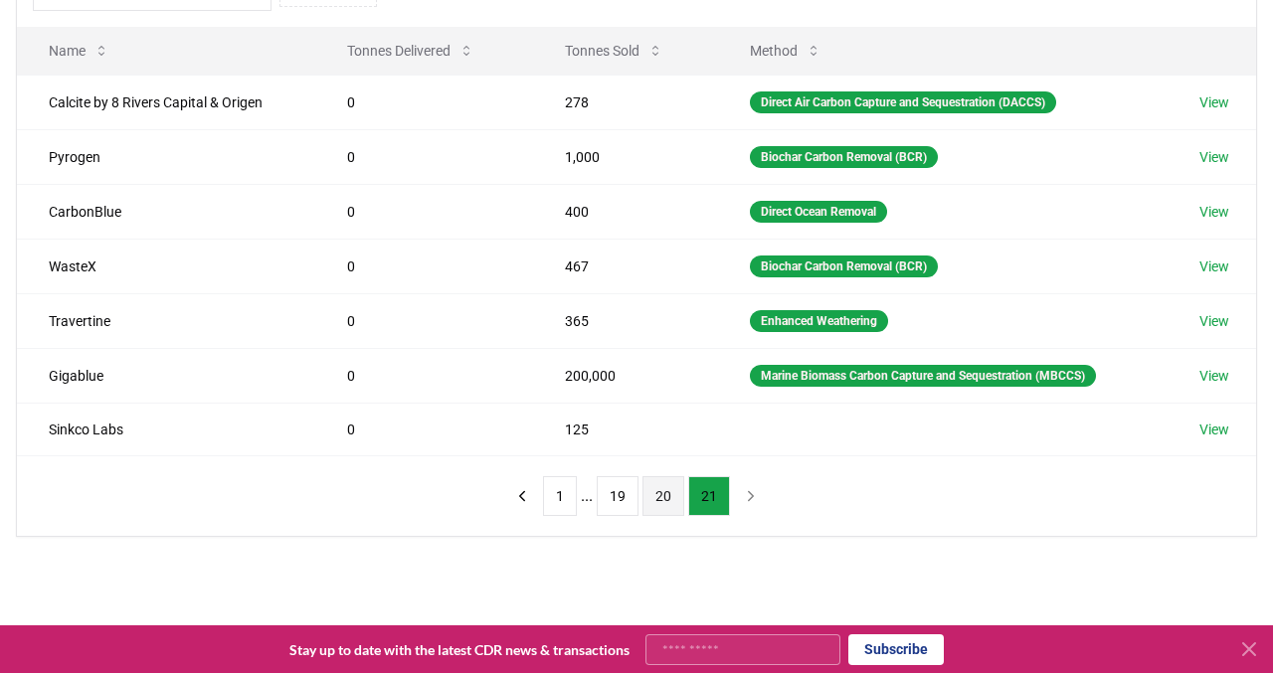
click at [676, 503] on button "20" at bounding box center [664, 496] width 42 height 40
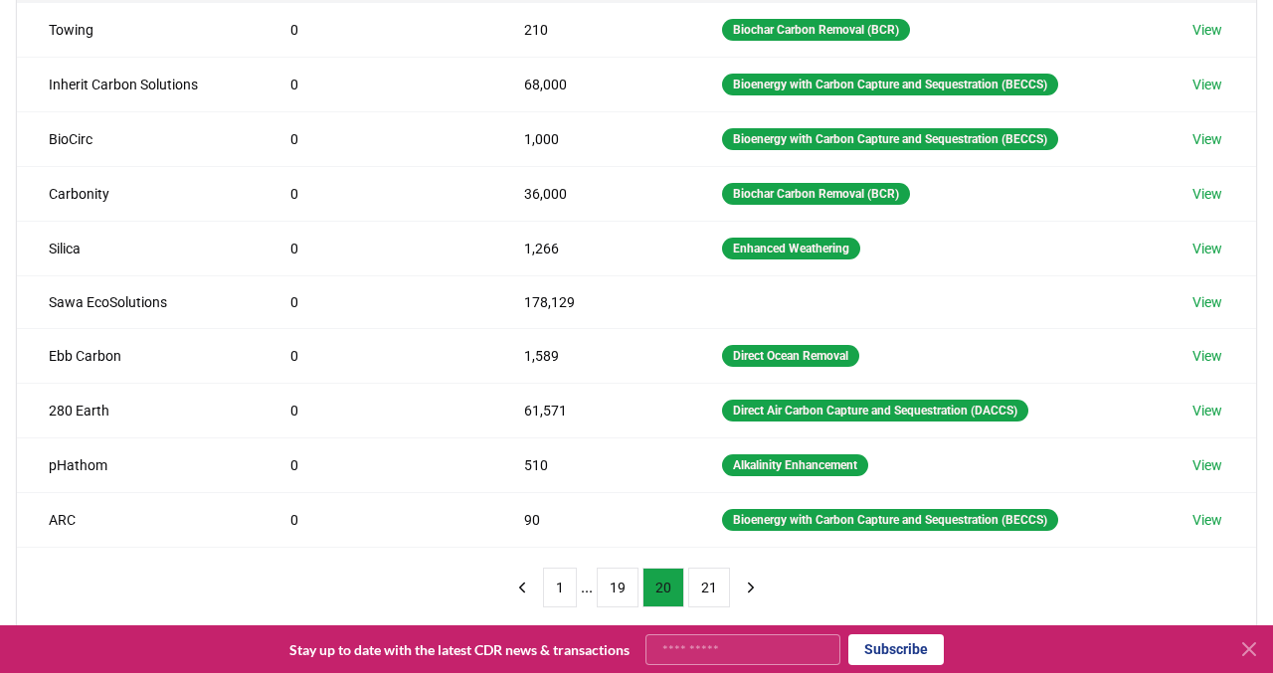
scroll to position [327, 0]
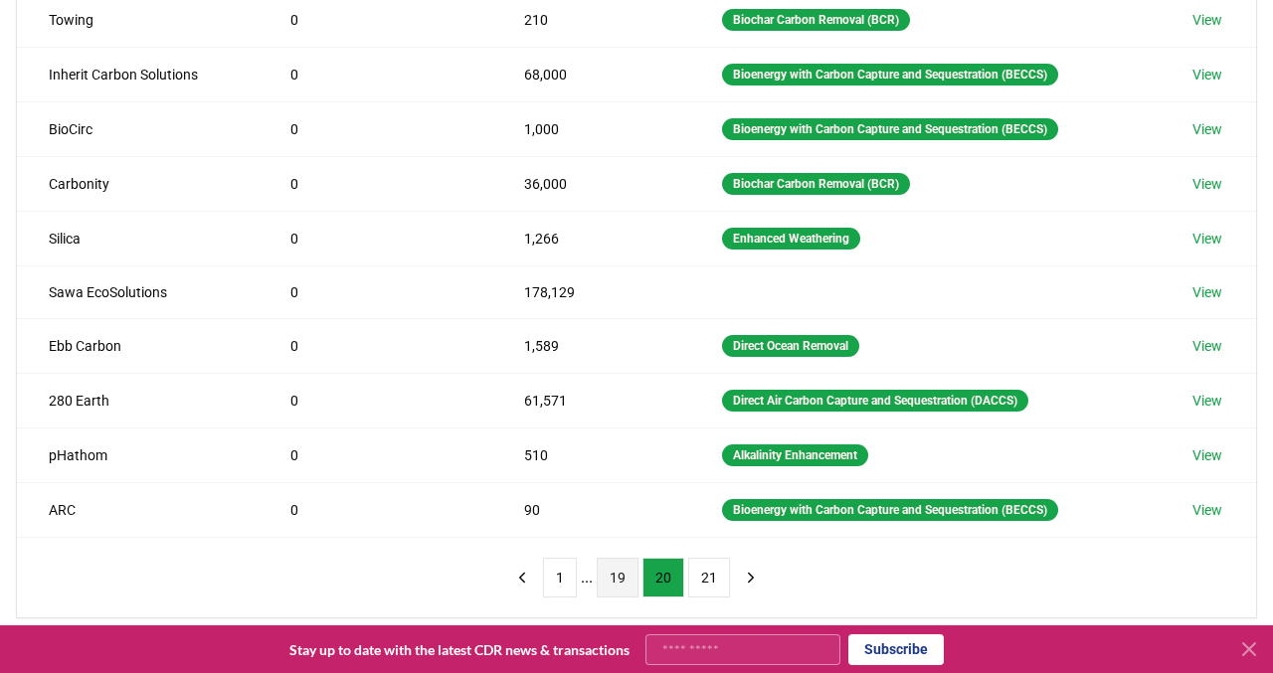
click at [620, 570] on button "19" at bounding box center [618, 578] width 42 height 40
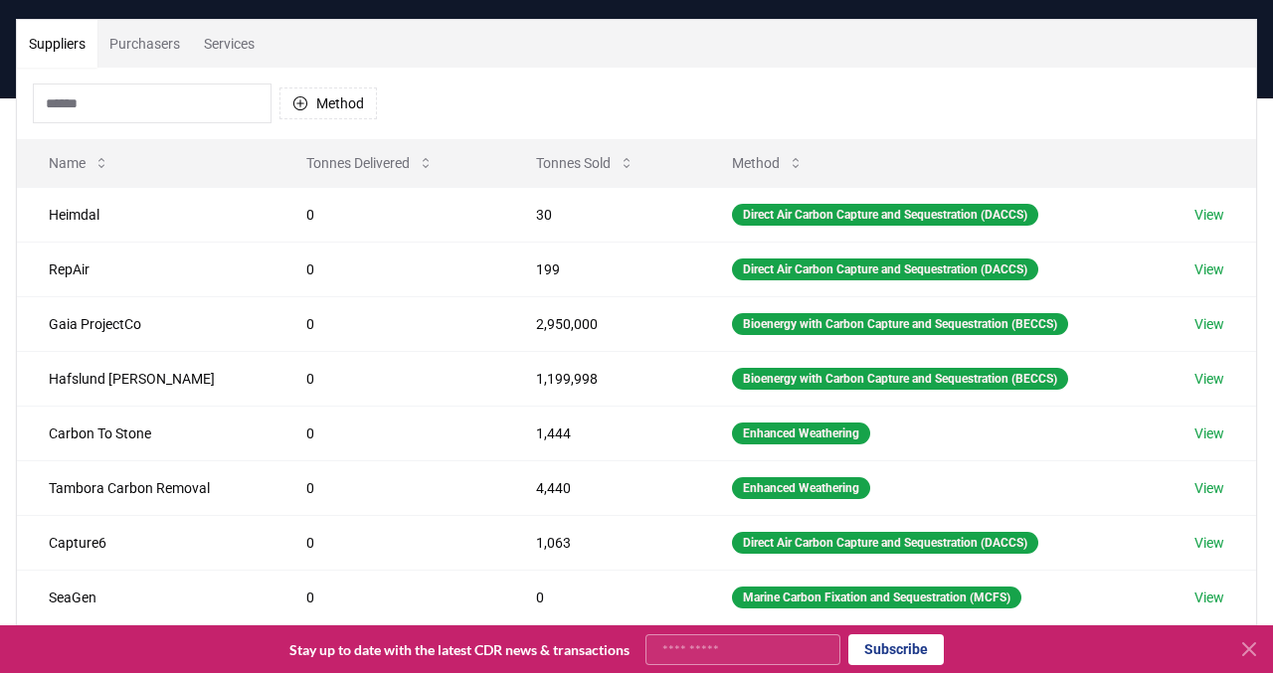
scroll to position [0, 0]
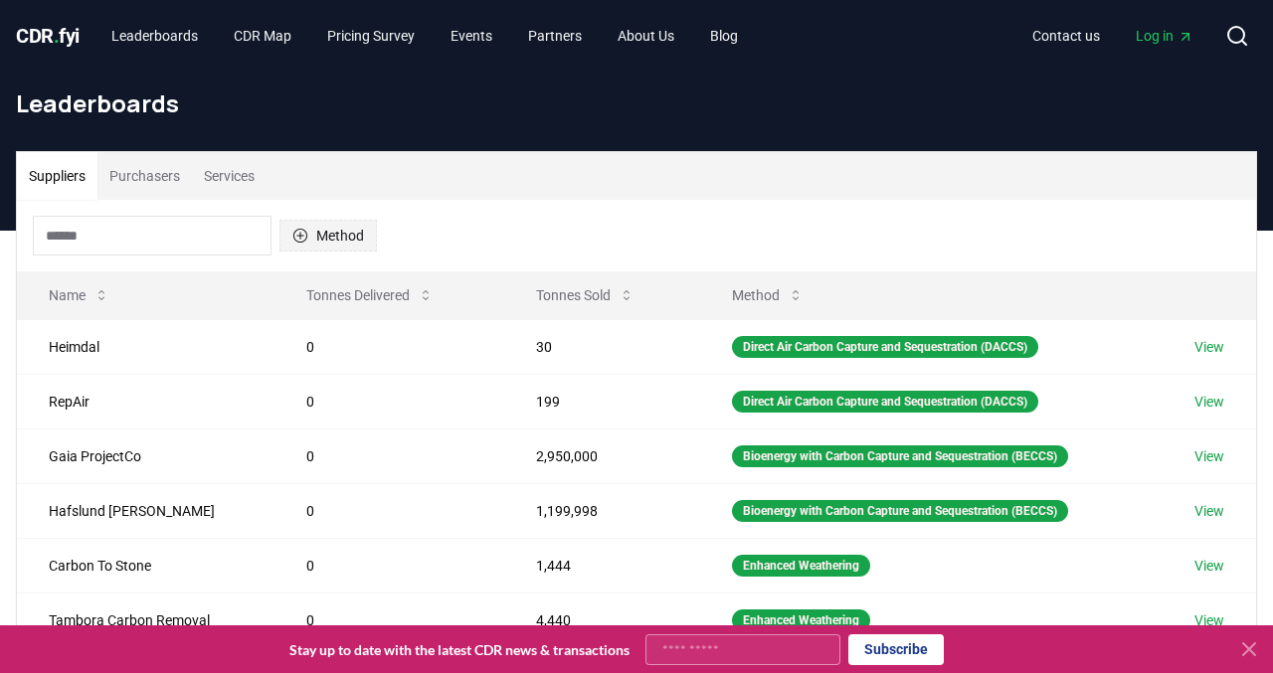
click at [364, 231] on button "Method" at bounding box center [327, 236] width 97 height 32
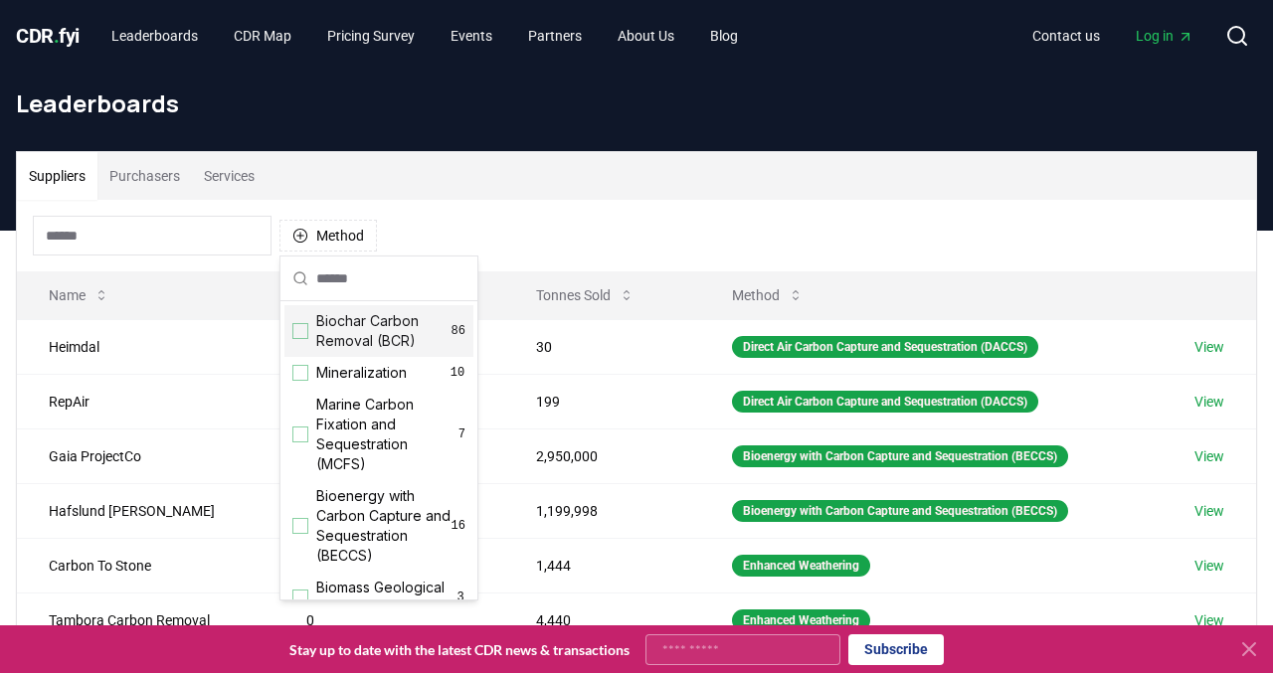
click at [352, 338] on span "Biochar Carbon Removal (BCR)" at bounding box center [383, 331] width 135 height 40
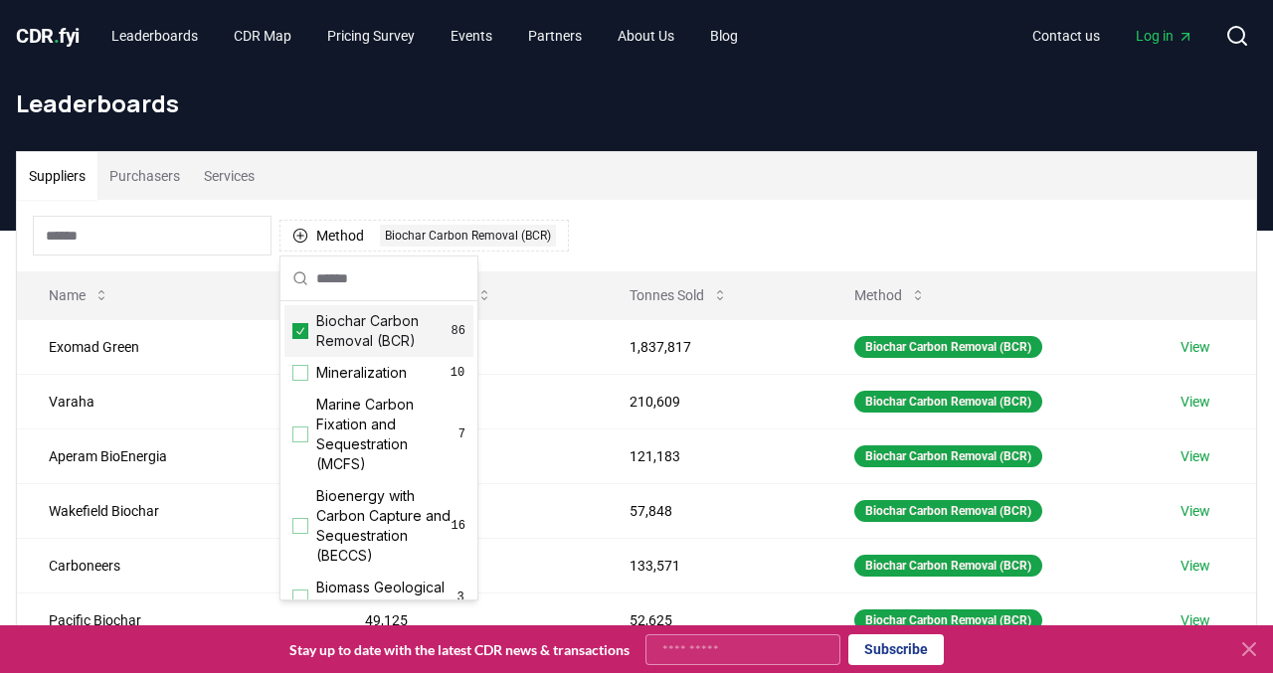
click at [655, 220] on div "Method 1 Biochar Carbon Removal (BCR)" at bounding box center [636, 236] width 1239 height 72
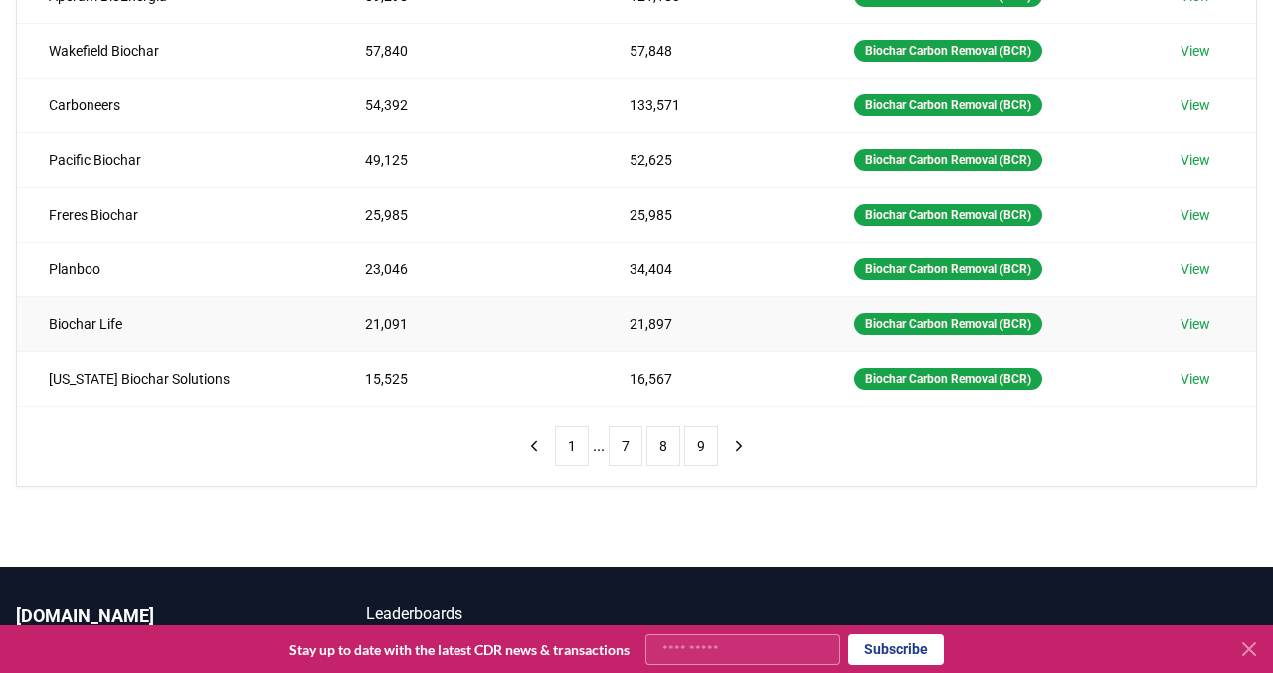
scroll to position [484, 0]
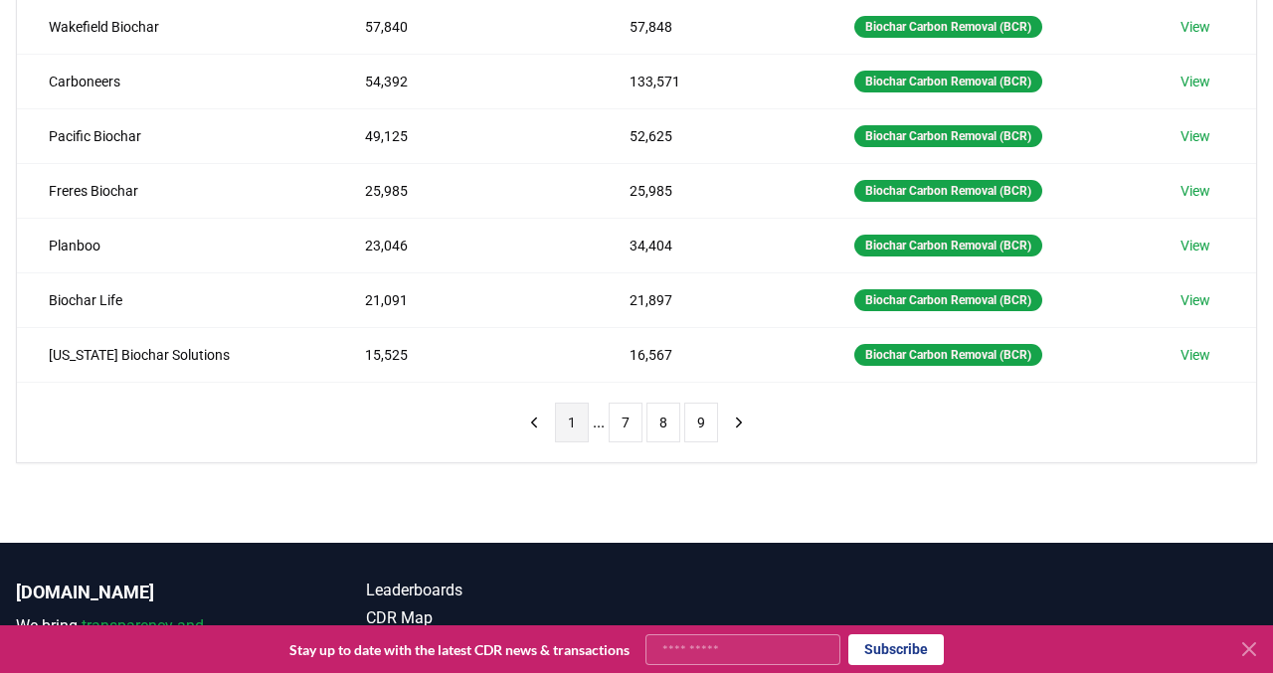
click at [577, 424] on button "1" at bounding box center [572, 423] width 34 height 40
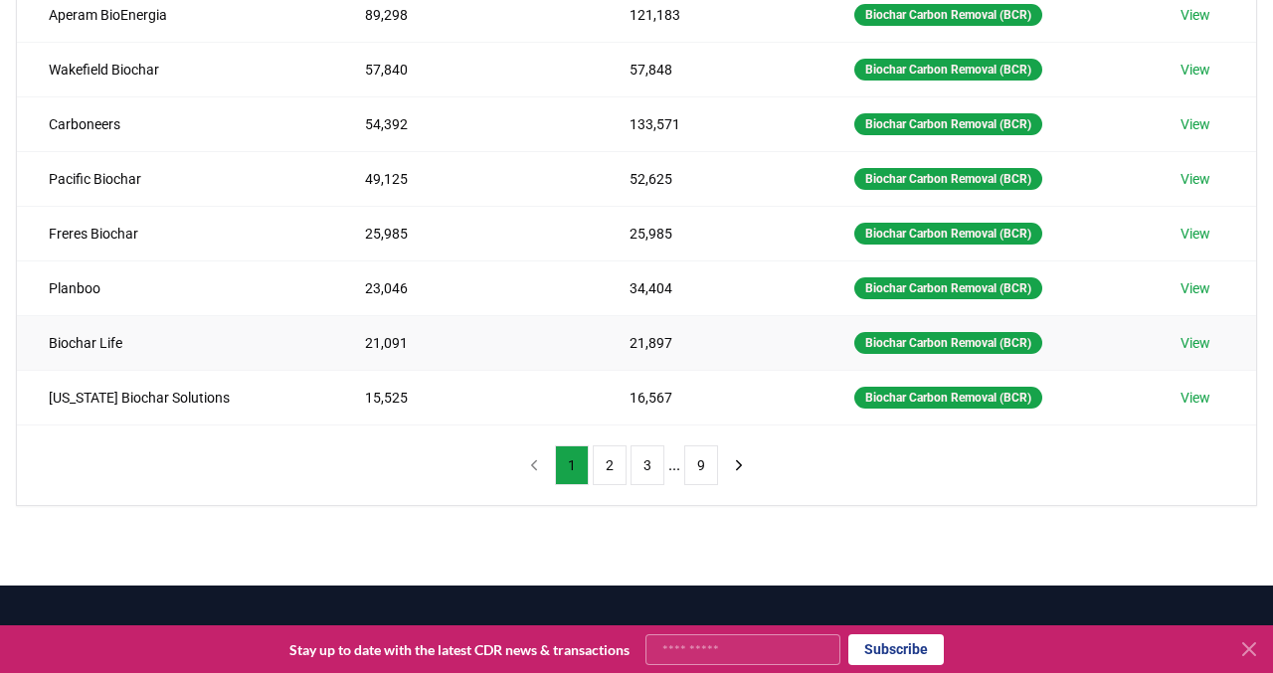
scroll to position [441, 0]
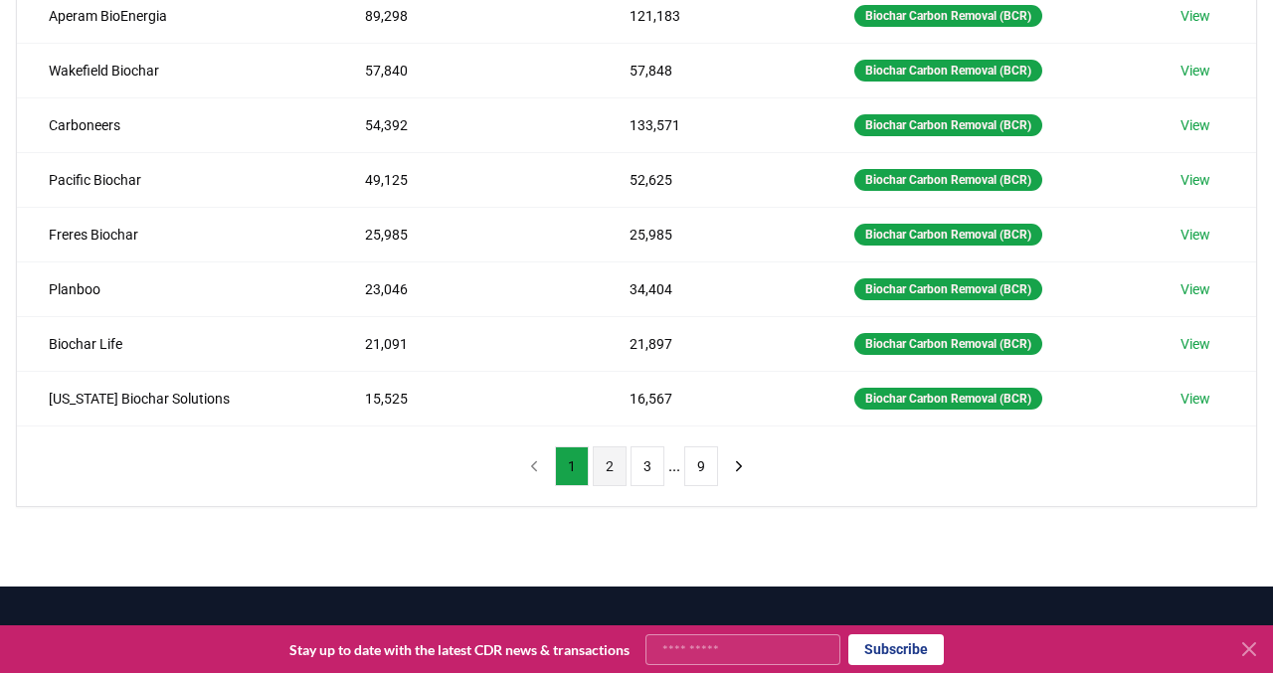
click at [612, 472] on button "2" at bounding box center [610, 467] width 34 height 40
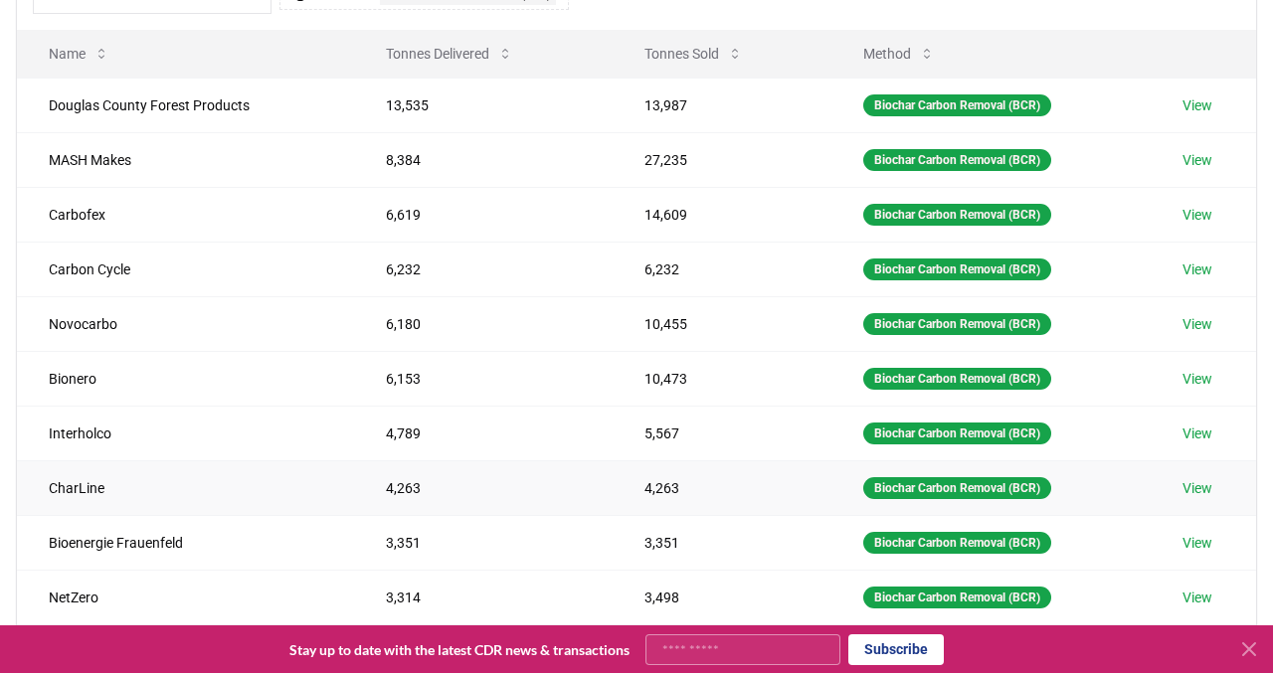
scroll to position [239, 0]
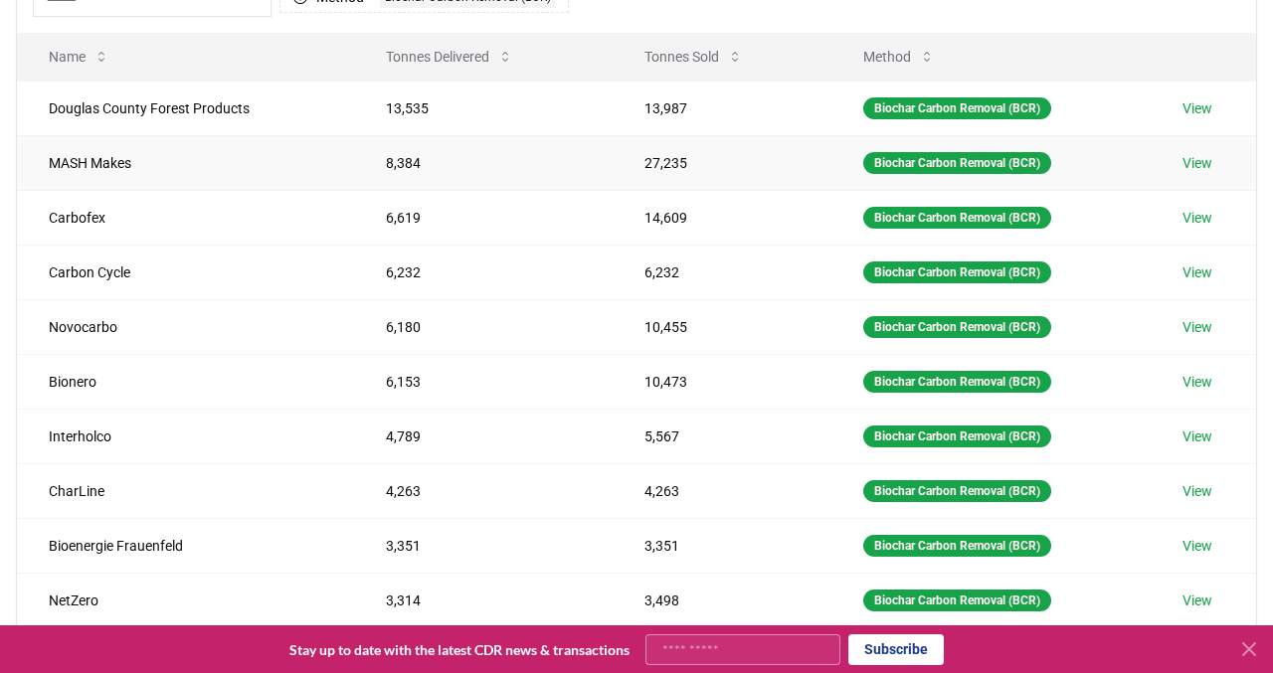
click at [1207, 167] on link "View" at bounding box center [1198, 163] width 30 height 20
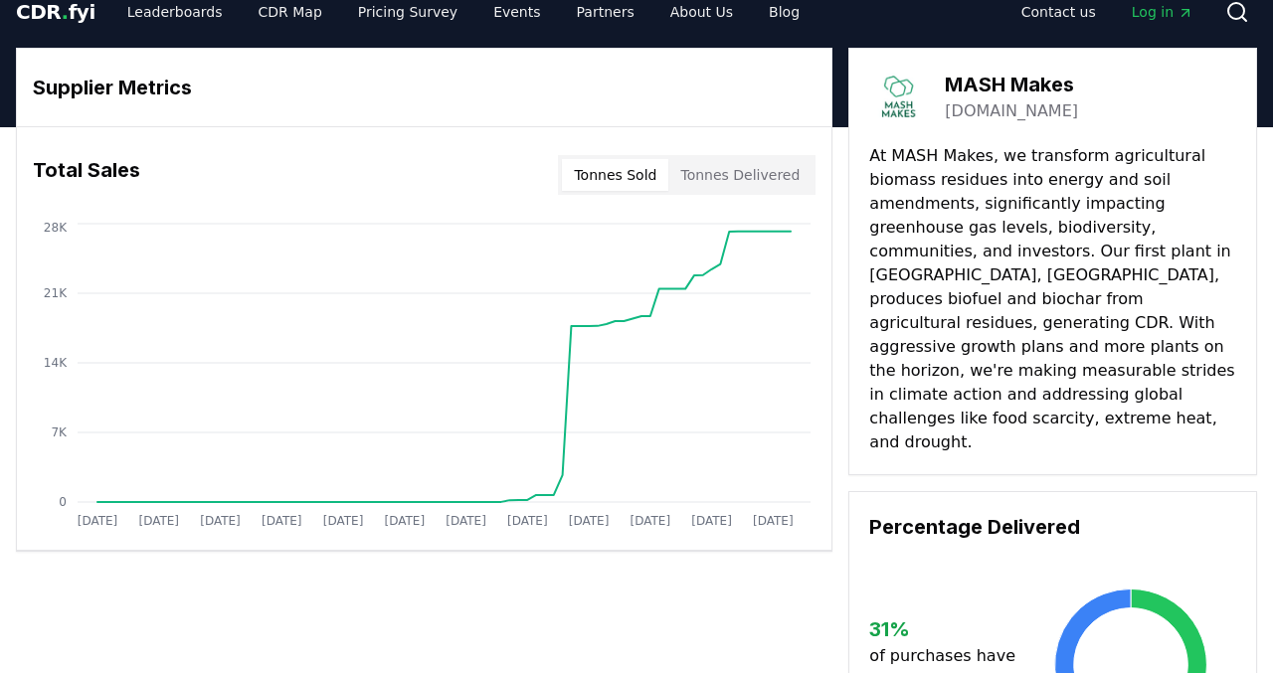
scroll to position [26, 0]
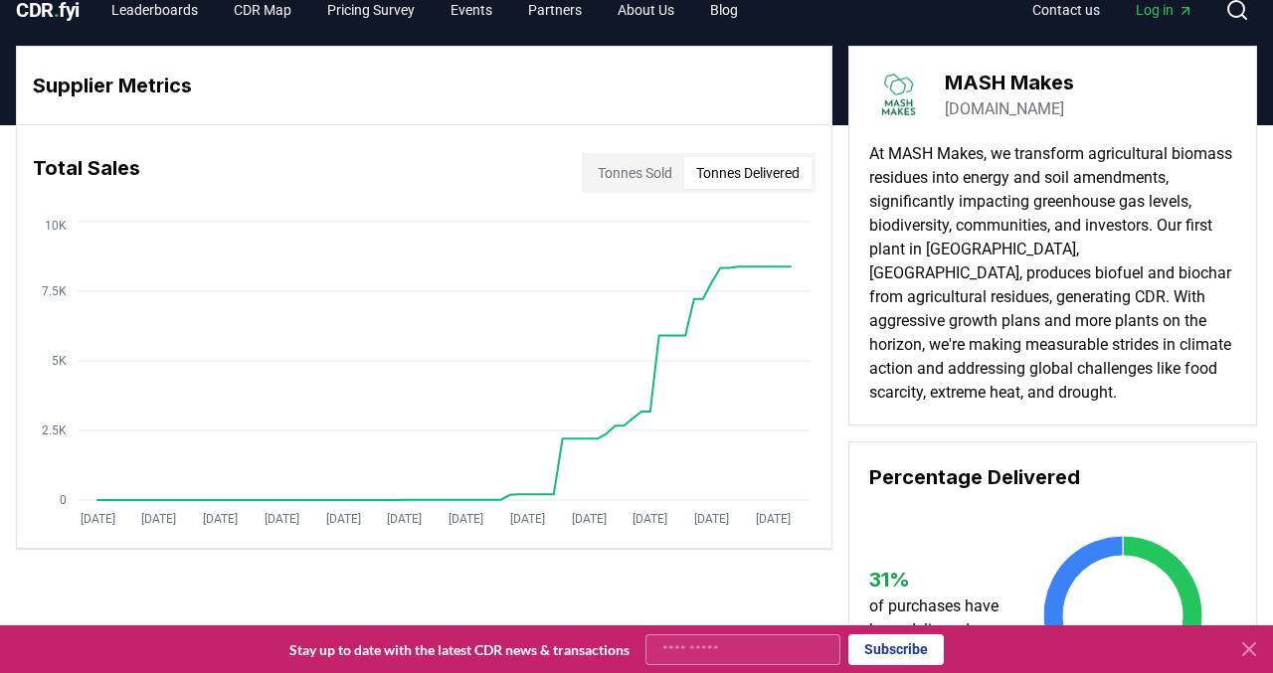
click at [778, 172] on button "Tonnes Delivered" at bounding box center [747, 173] width 127 height 32
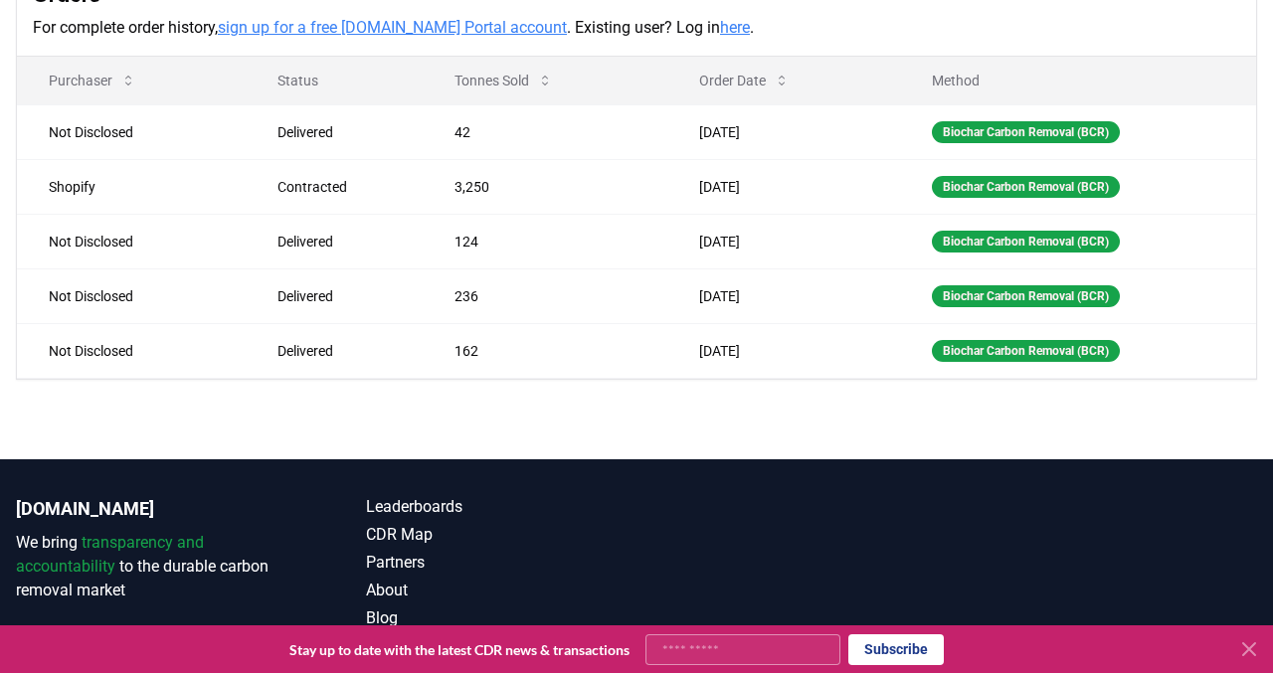
scroll to position [878, 0]
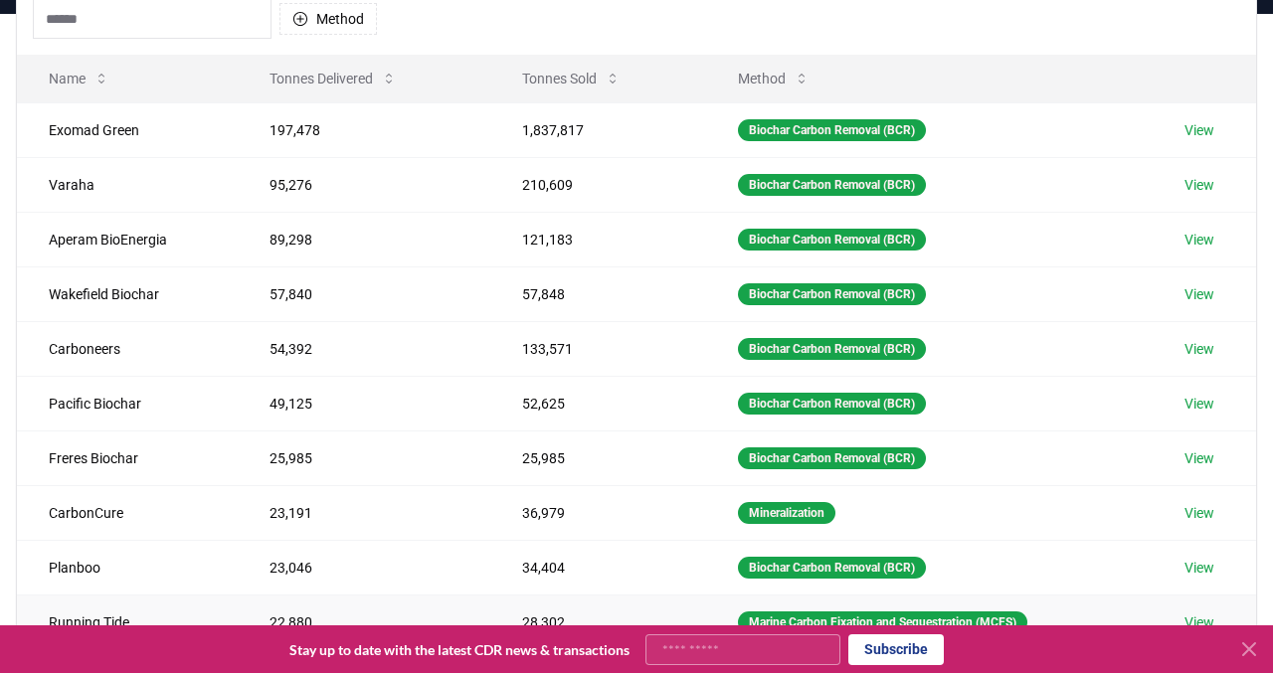
scroll to position [218, 0]
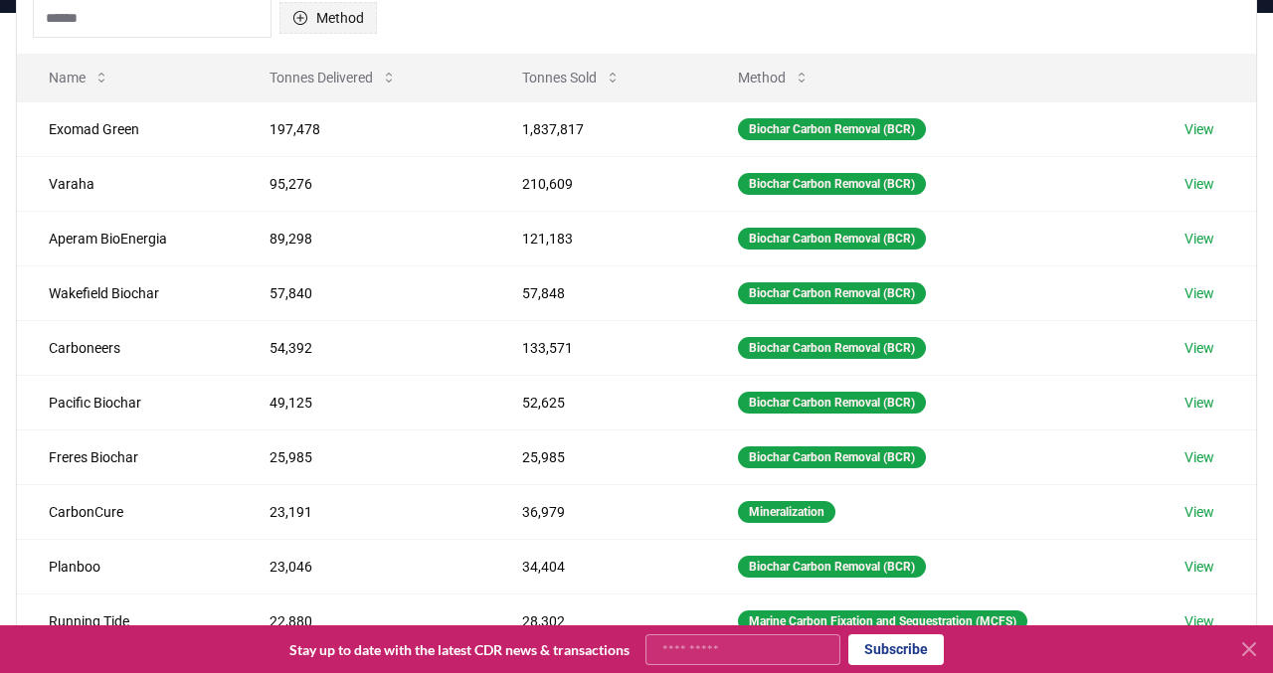
click at [342, 26] on button "Method" at bounding box center [327, 18] width 97 height 32
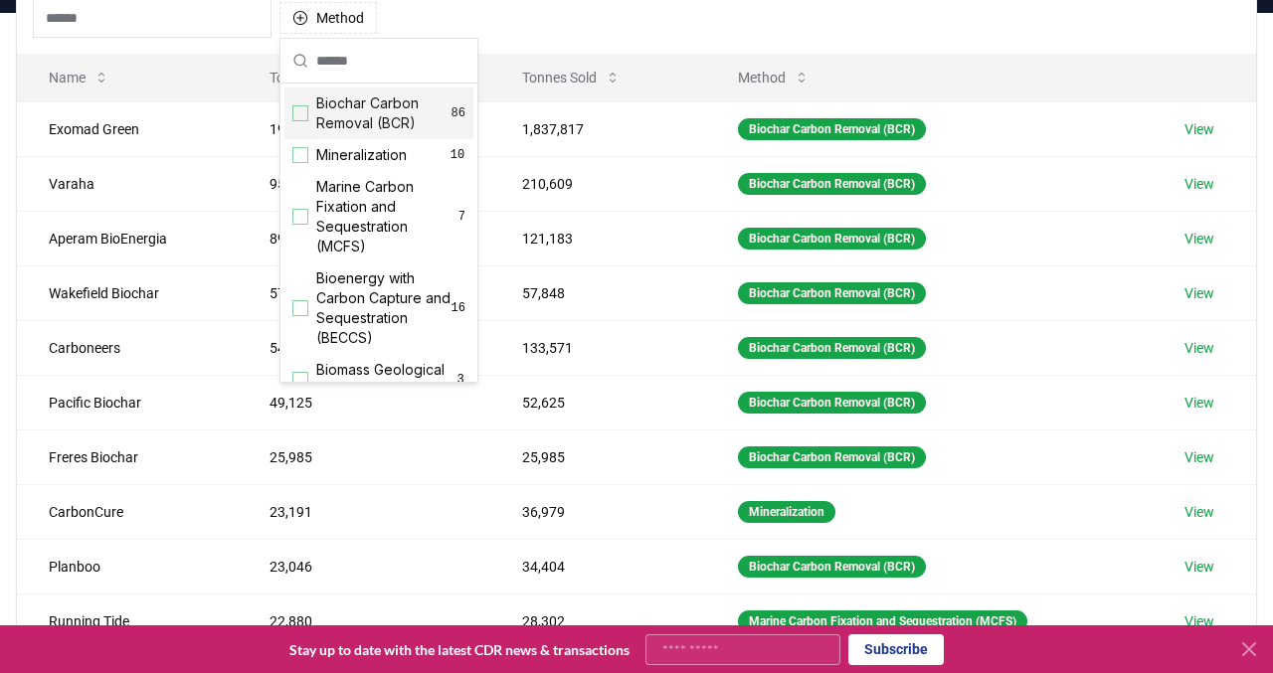
click at [355, 123] on span "Biochar Carbon Removal (BCR)" at bounding box center [383, 113] width 135 height 40
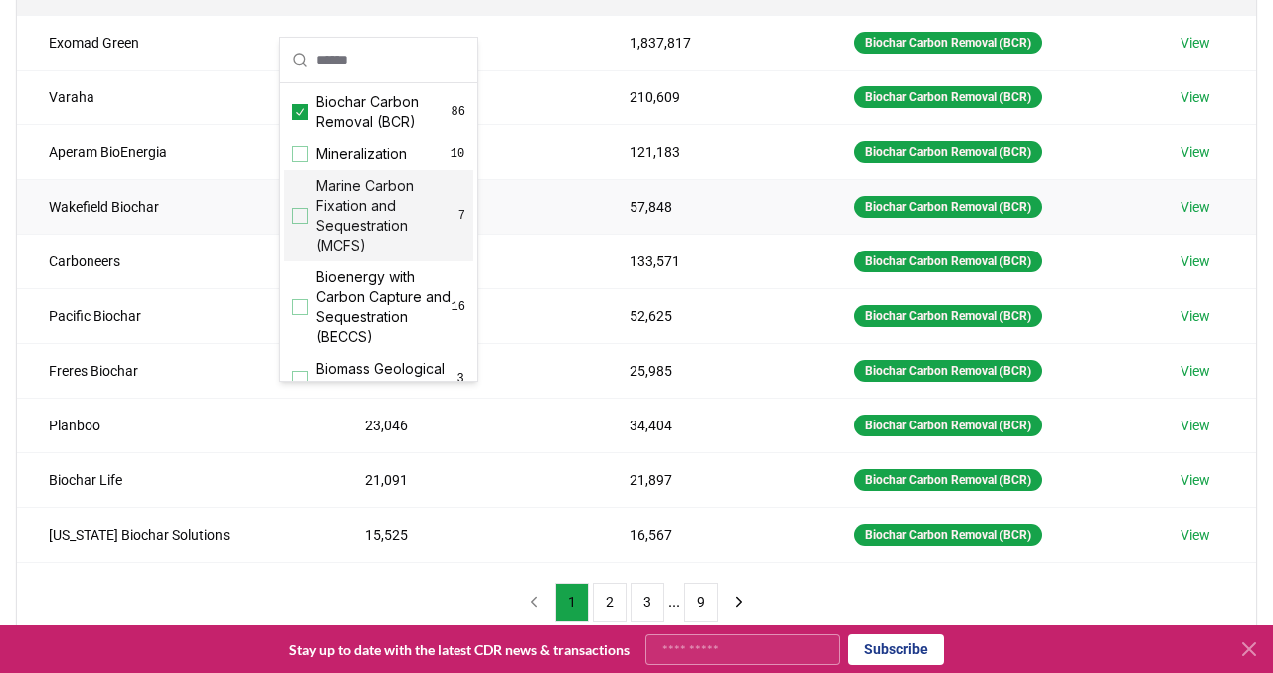
scroll to position [324, 0]
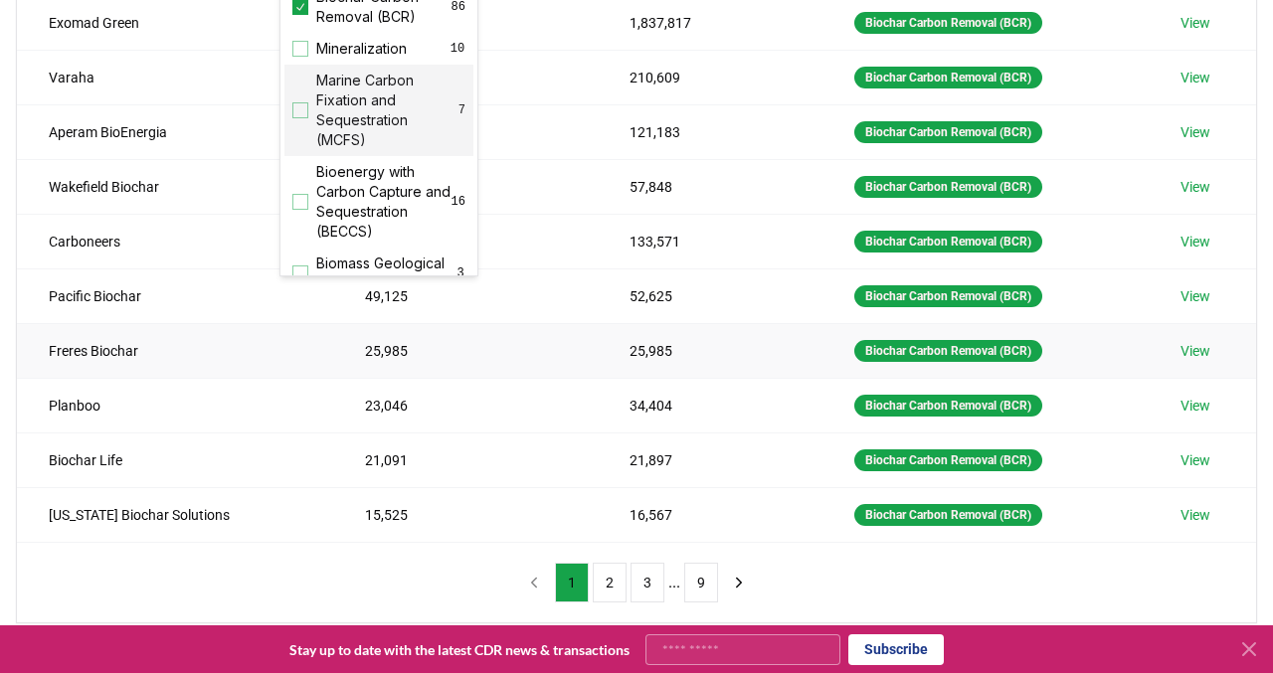
click at [627, 331] on td "25,985" at bounding box center [710, 350] width 225 height 55
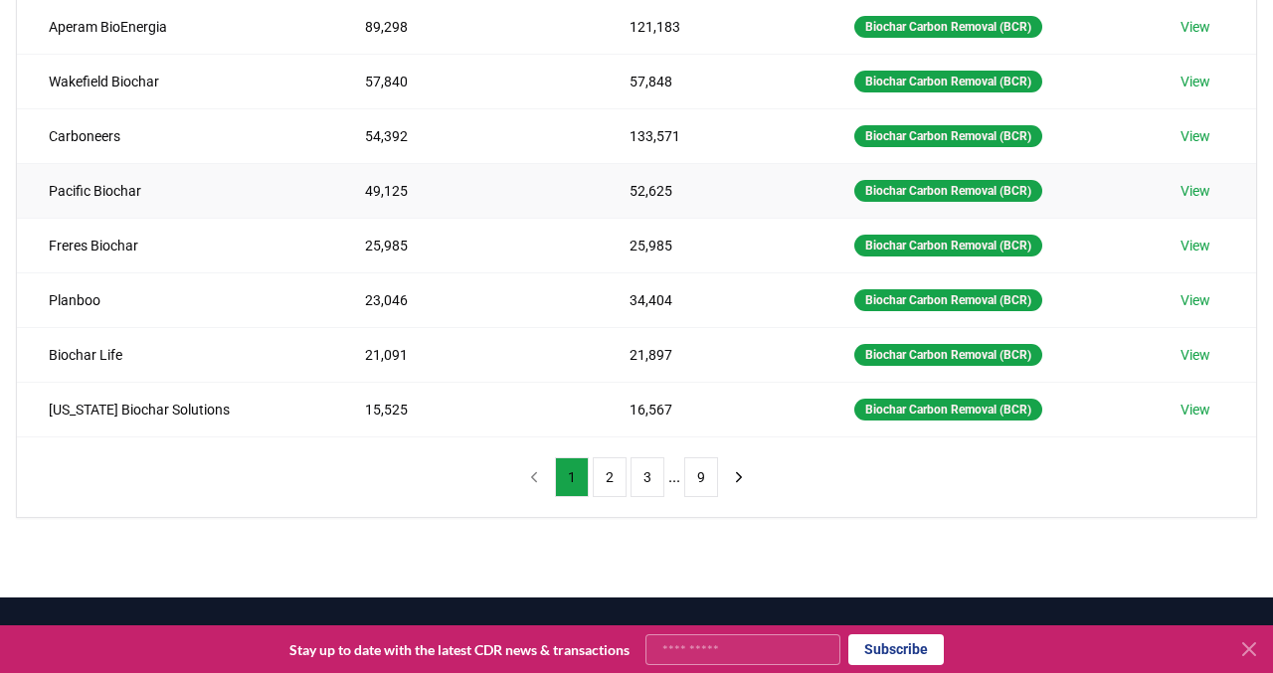
scroll to position [429, 0]
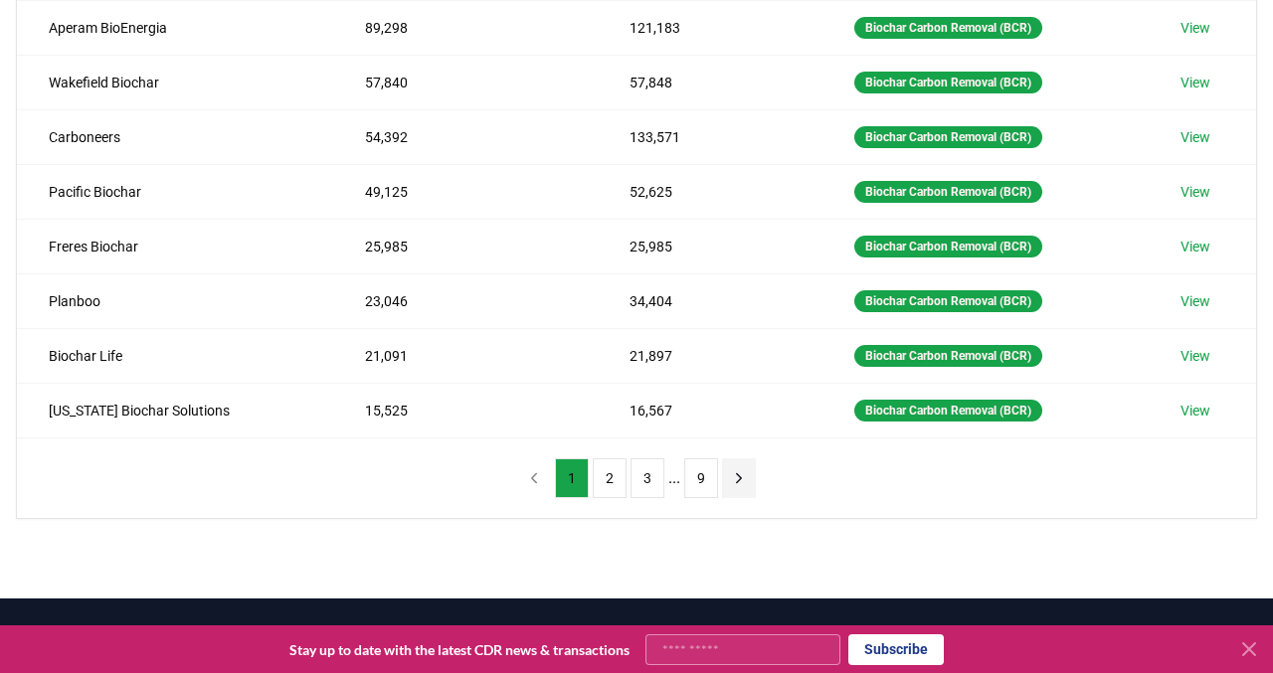
click at [734, 476] on icon "next page" at bounding box center [739, 478] width 18 height 18
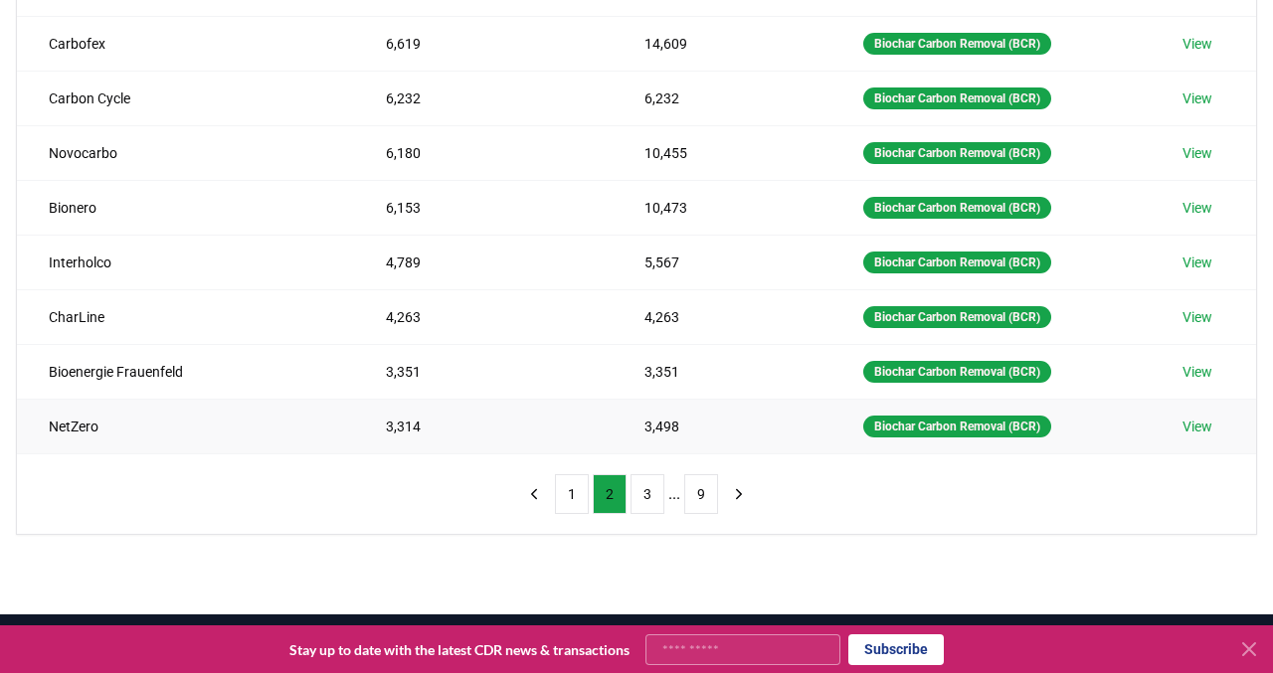
scroll to position [416, 0]
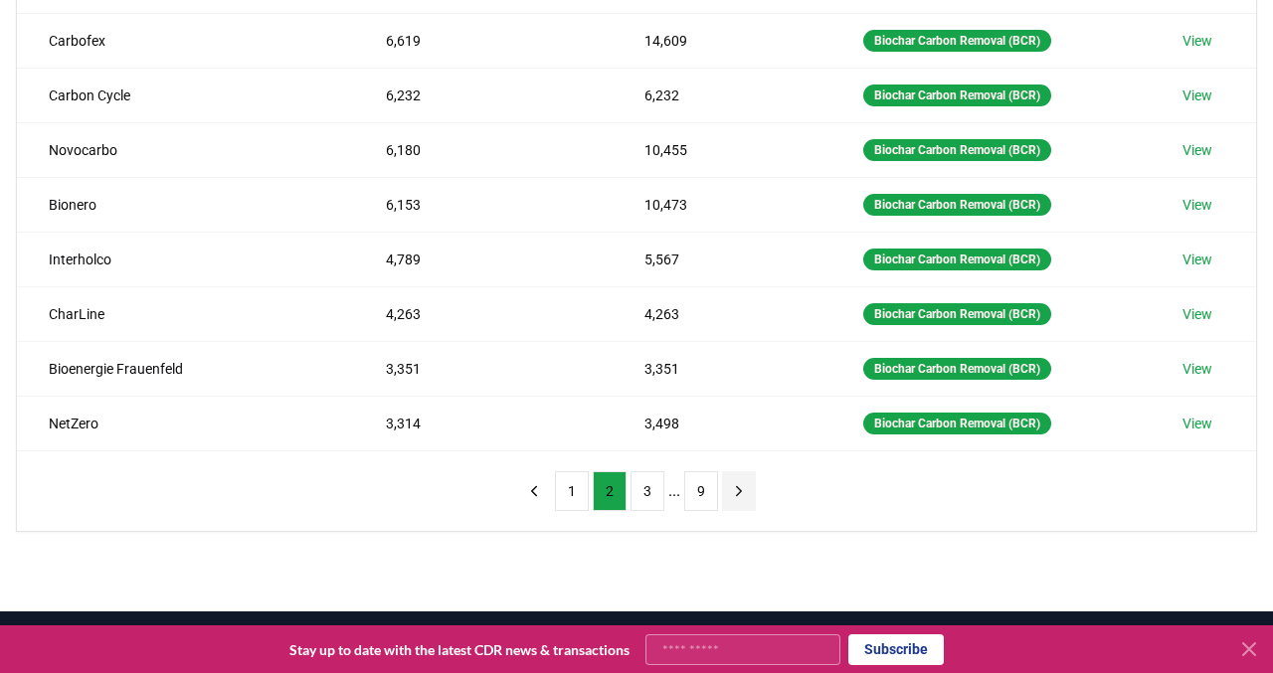
click at [736, 494] on icon "next page" at bounding box center [739, 491] width 18 height 18
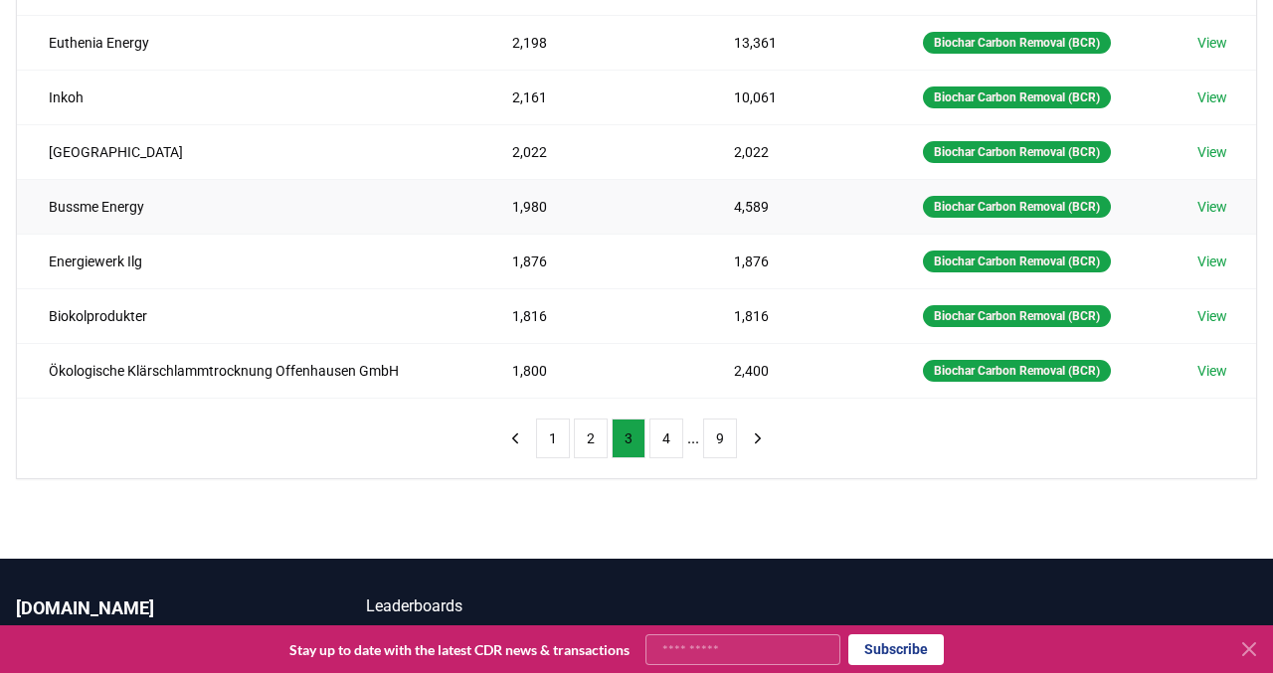
scroll to position [470, 0]
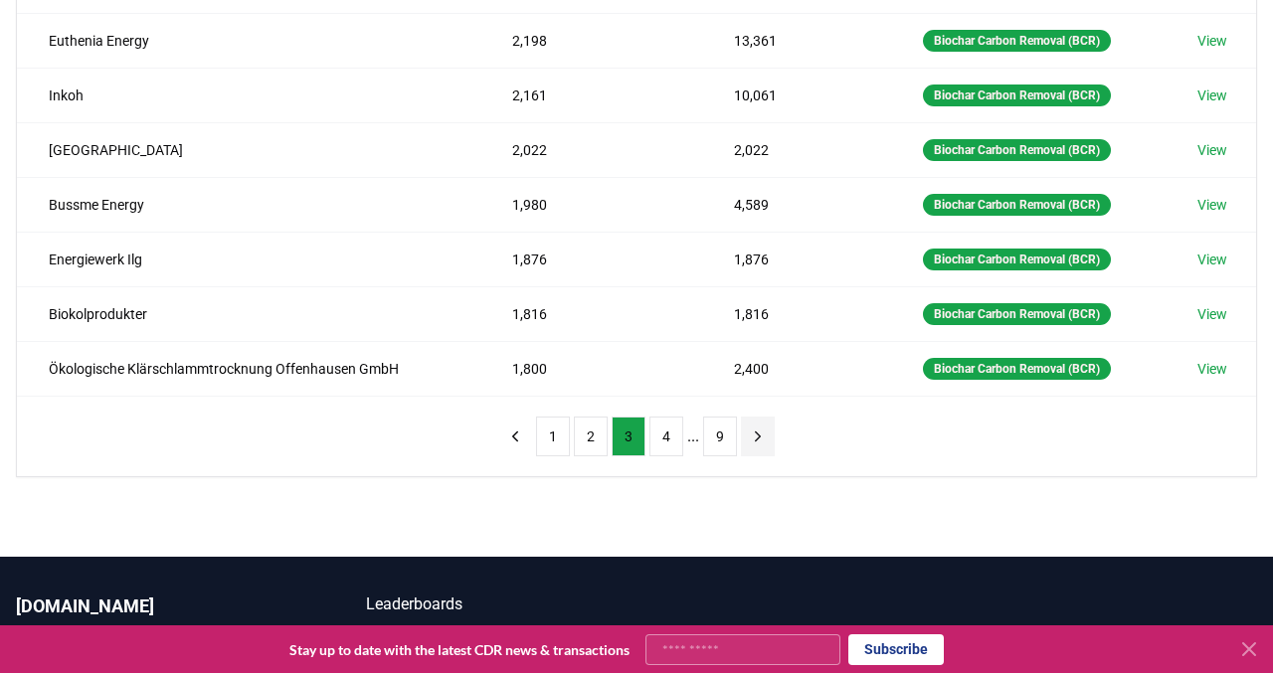
click at [763, 428] on icon "next page" at bounding box center [758, 437] width 18 height 18
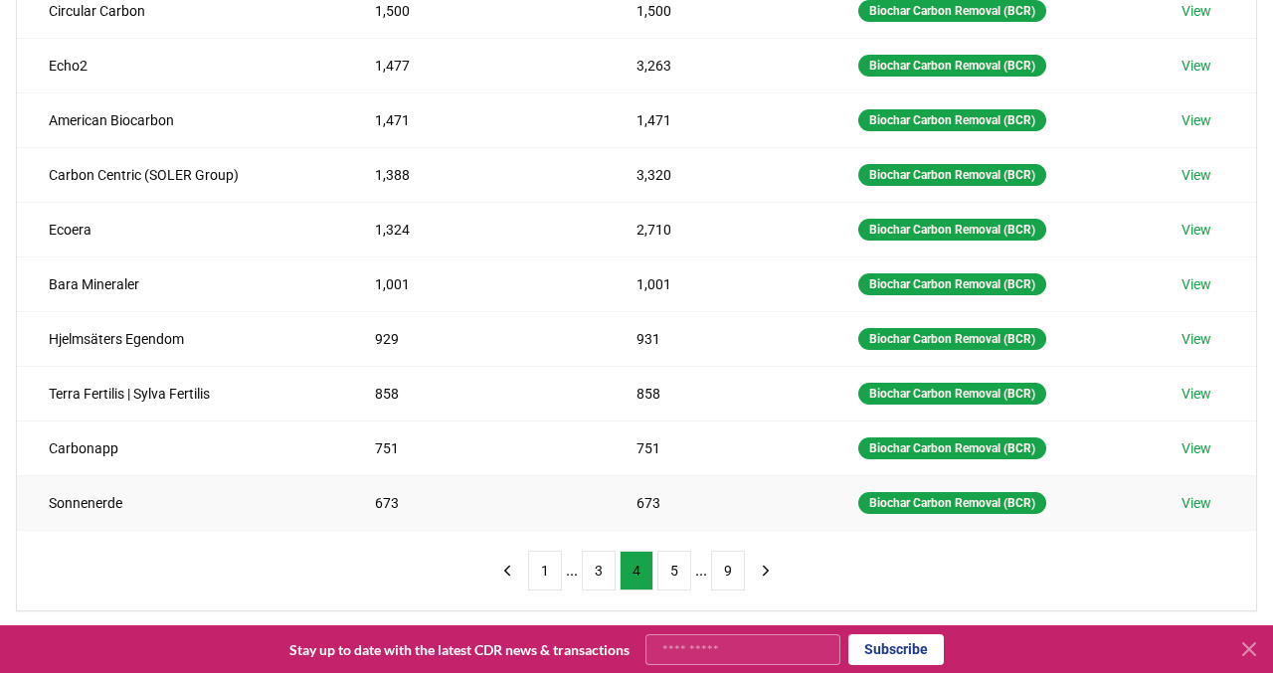
scroll to position [340, 0]
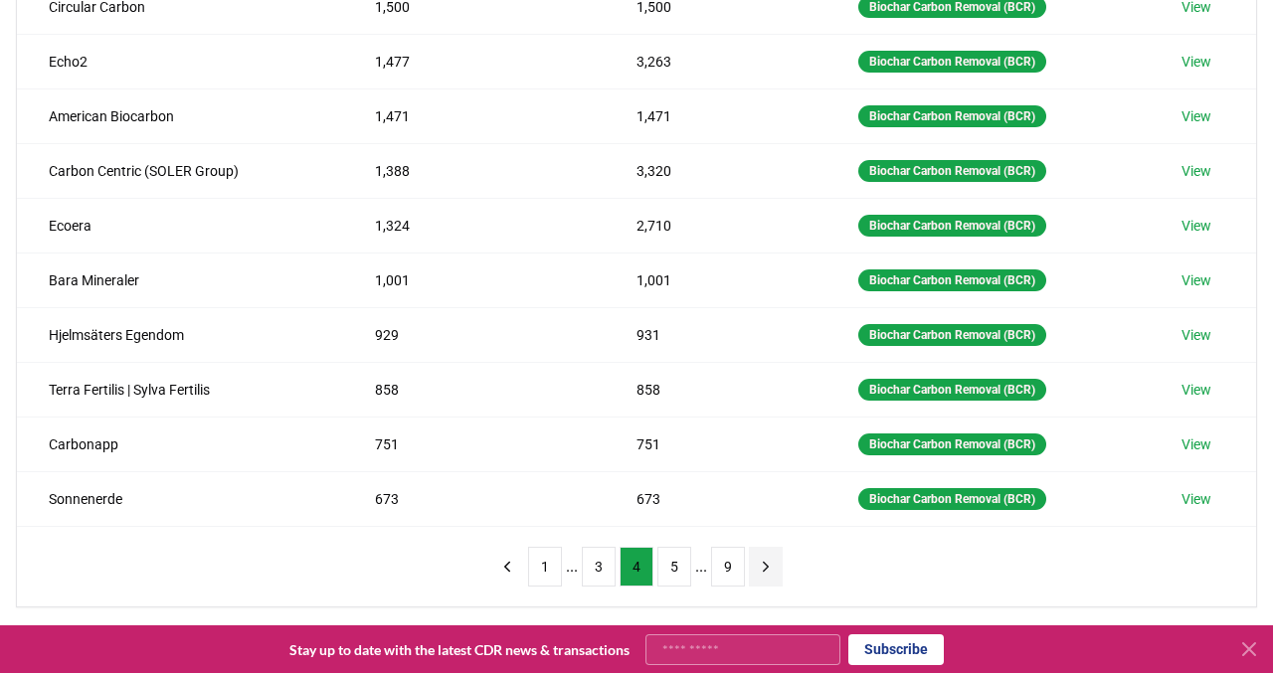
click at [770, 561] on icon "next page" at bounding box center [766, 567] width 18 height 18
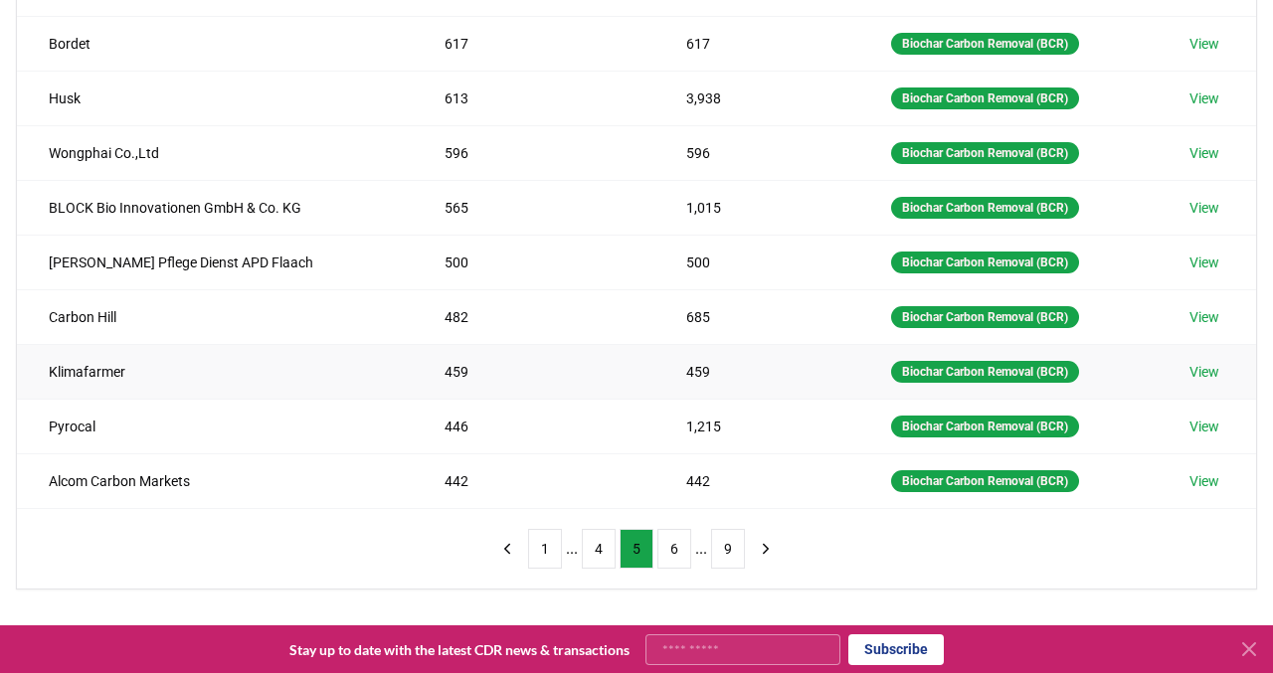
scroll to position [359, 0]
